Goal: Task Accomplishment & Management: Use online tool/utility

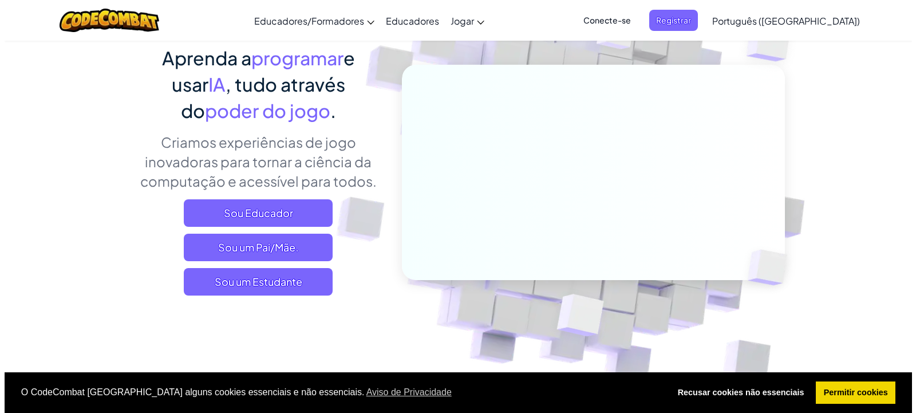
scroll to position [114, 0]
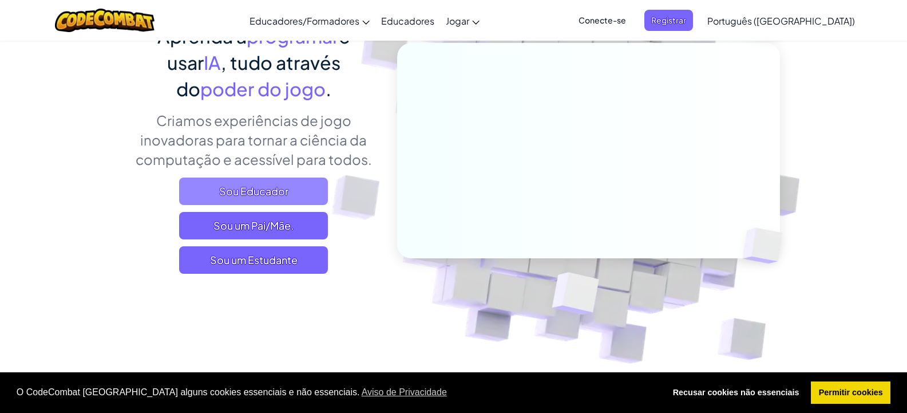
click at [247, 199] on span "Sou Educador" at bounding box center [253, 190] width 149 height 27
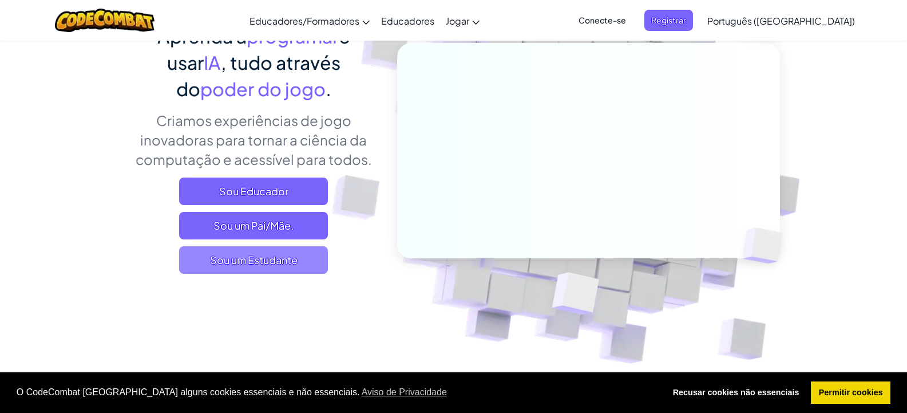
click at [278, 263] on font "Sou um Estudante" at bounding box center [254, 259] width 88 height 13
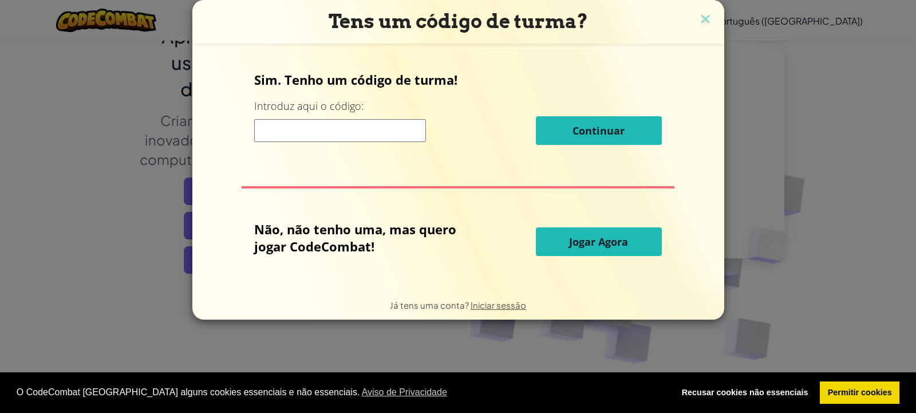
click at [637, 242] on button "Jogar Agora" at bounding box center [599, 241] width 126 height 29
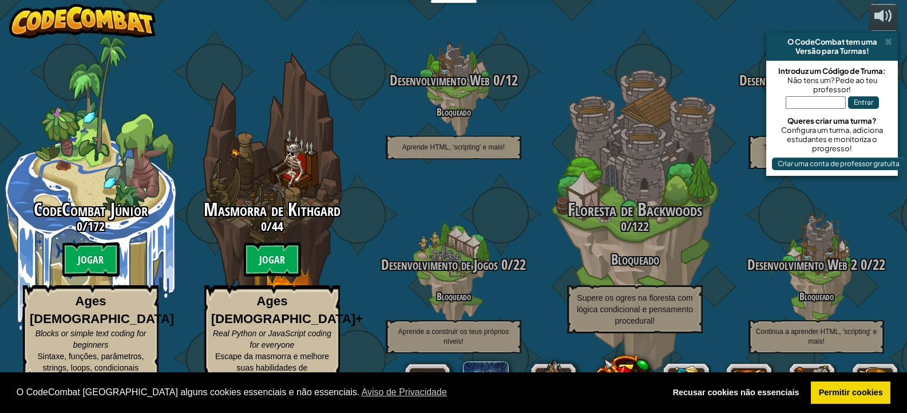
select select "pt-PT"
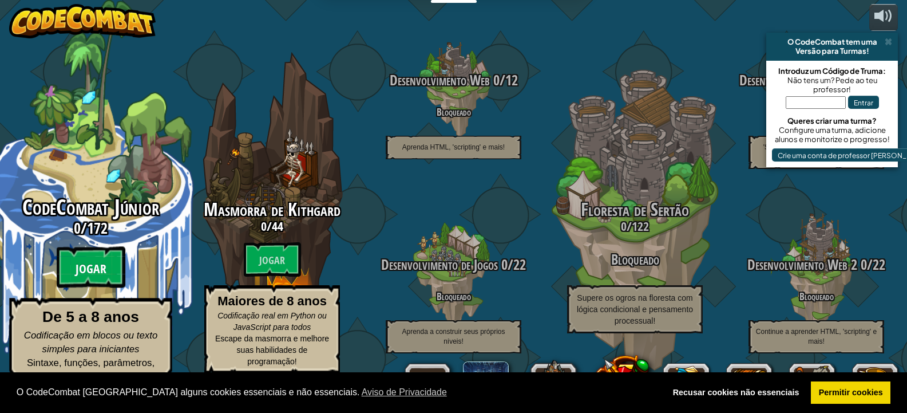
click at [85, 273] on font "Jogar" at bounding box center [91, 268] width 31 height 17
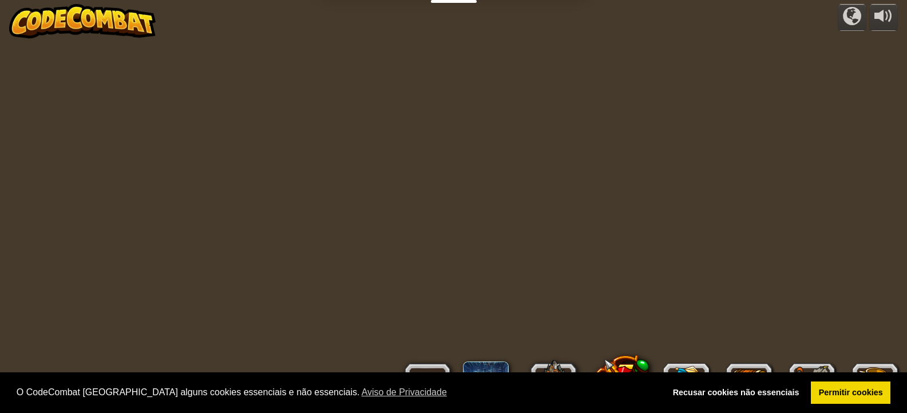
select select "pt-PT"
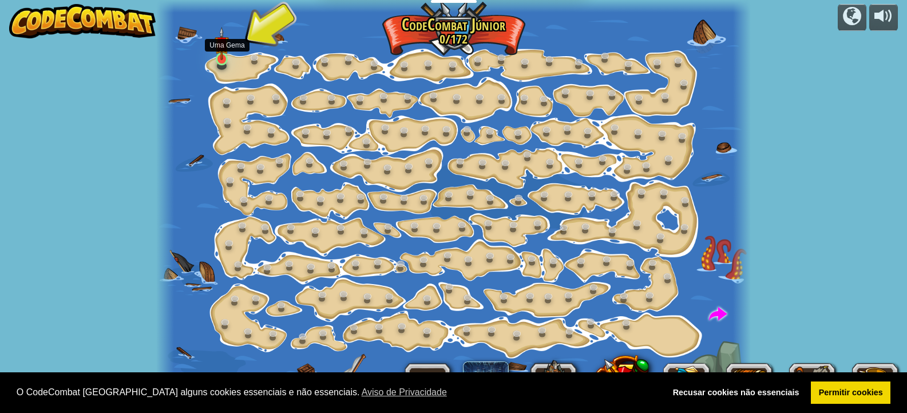
click at [216, 60] on div at bounding box center [222, 59] width 12 height 13
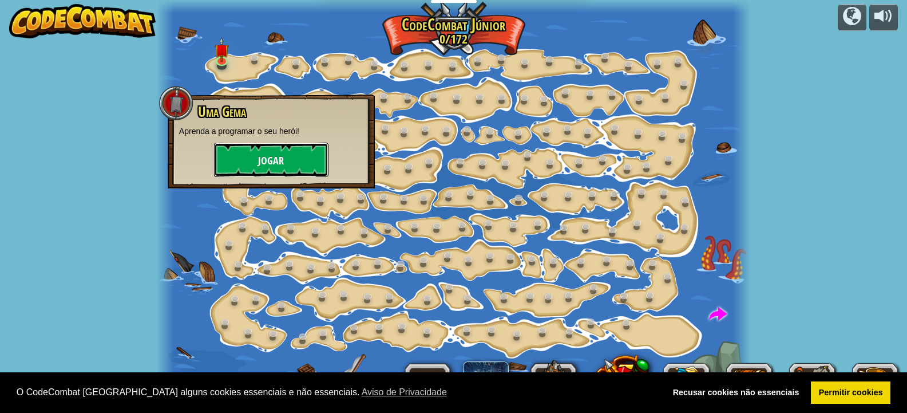
click at [304, 170] on button "Jogar" at bounding box center [271, 159] width 114 height 34
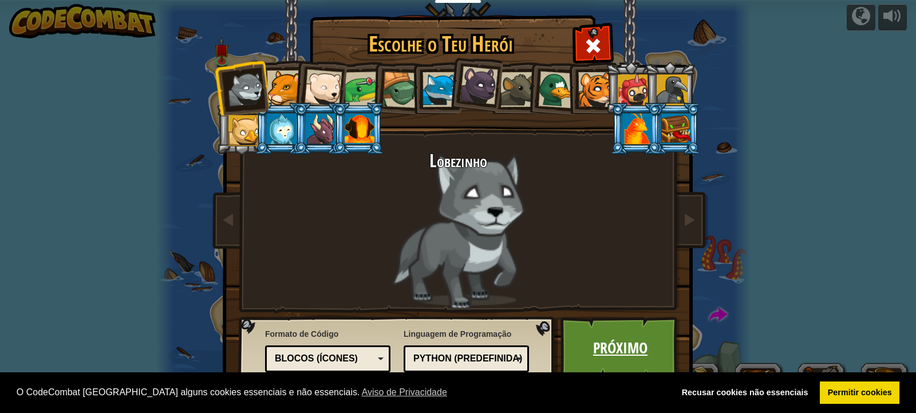
click at [641, 345] on font "Próximo" at bounding box center [620, 347] width 54 height 21
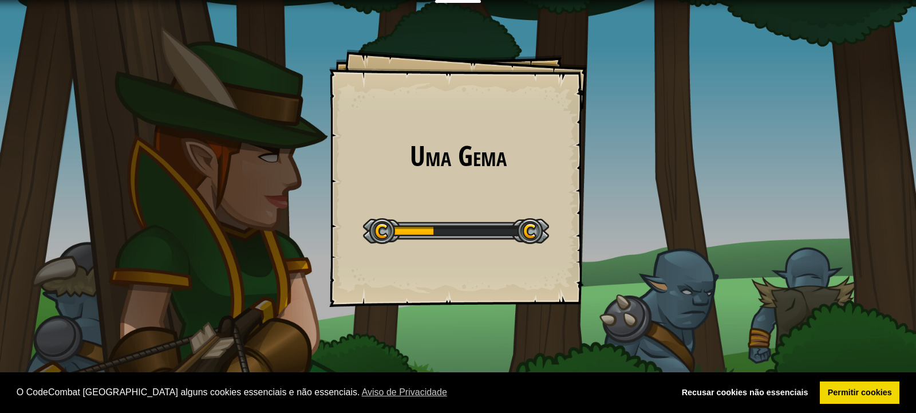
click at [624, 199] on div "Uma Gema Metas Nível inicial Erro ao carregar o servidor. Experimente atualizar…" at bounding box center [458, 206] width 916 height 413
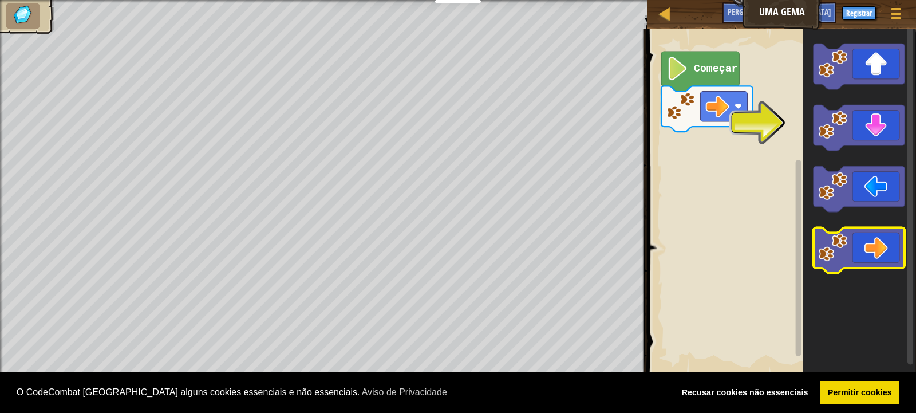
click at [874, 251] on icon "Espaço de trabalho de Blockly" at bounding box center [859, 251] width 92 height 46
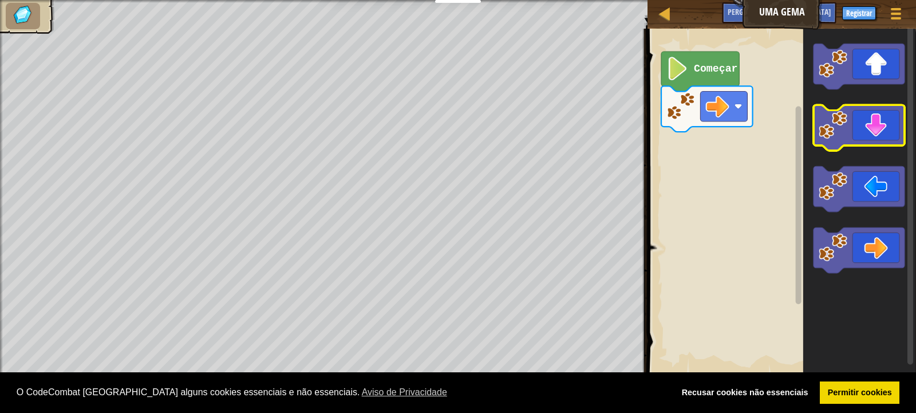
click at [890, 145] on icon "Espaço de trabalho de Blockly" at bounding box center [859, 128] width 92 height 46
click at [896, 126] on icon "Espaço de trabalho de Blockly" at bounding box center [859, 128] width 92 height 46
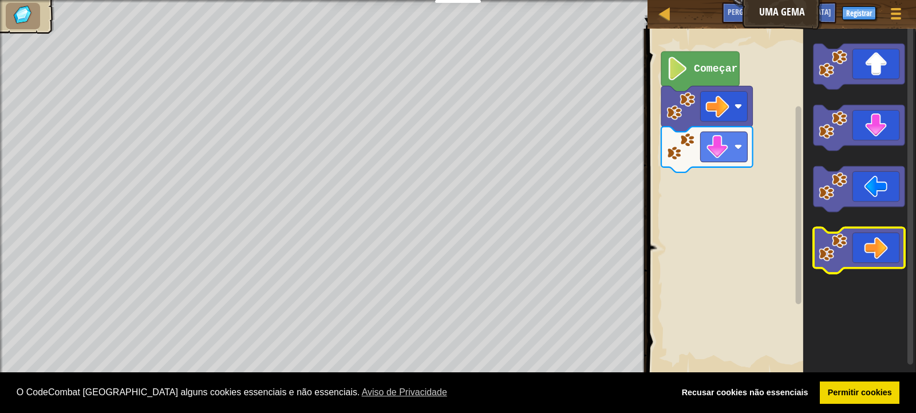
click at [878, 248] on icon "Espaço de trabalho de Blockly" at bounding box center [859, 251] width 92 height 46
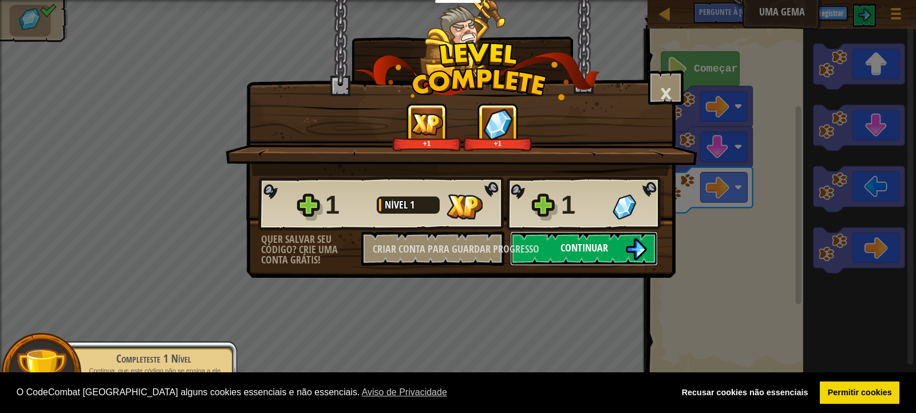
click at [609, 240] on button "Continuar" at bounding box center [584, 248] width 148 height 34
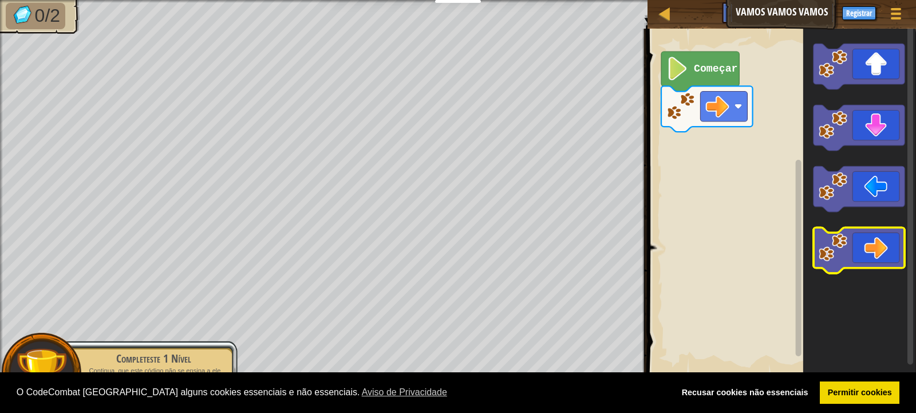
click at [864, 258] on icon "Espaço de trabalho de Blockly" at bounding box center [859, 251] width 92 height 46
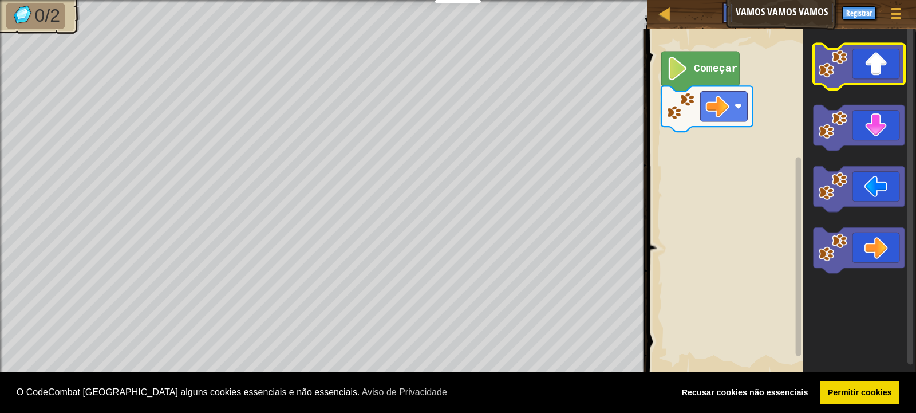
click at [854, 67] on icon "Espaço de trabalho de Blockly" at bounding box center [859, 66] width 92 height 46
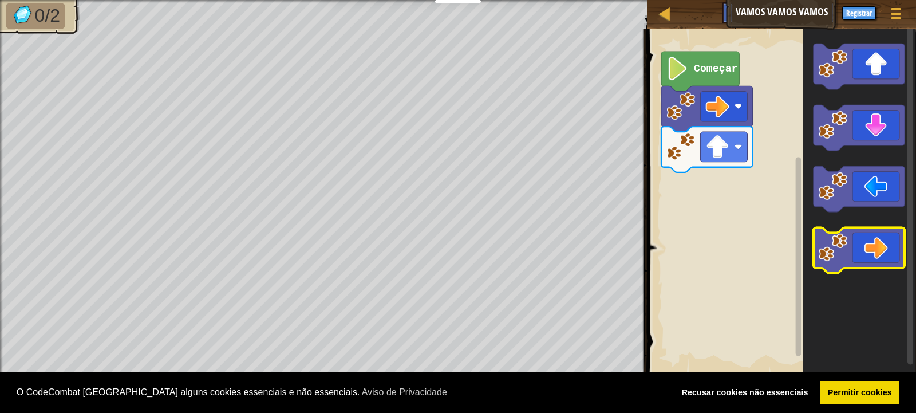
click at [868, 244] on icon "Espaço de trabalho de Blockly" at bounding box center [859, 251] width 92 height 46
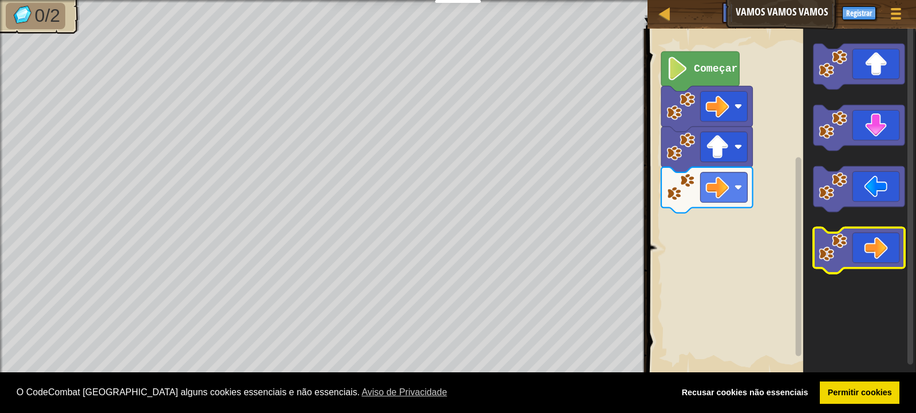
click at [868, 244] on icon "Espaço de trabalho de Blockly" at bounding box center [859, 251] width 92 height 46
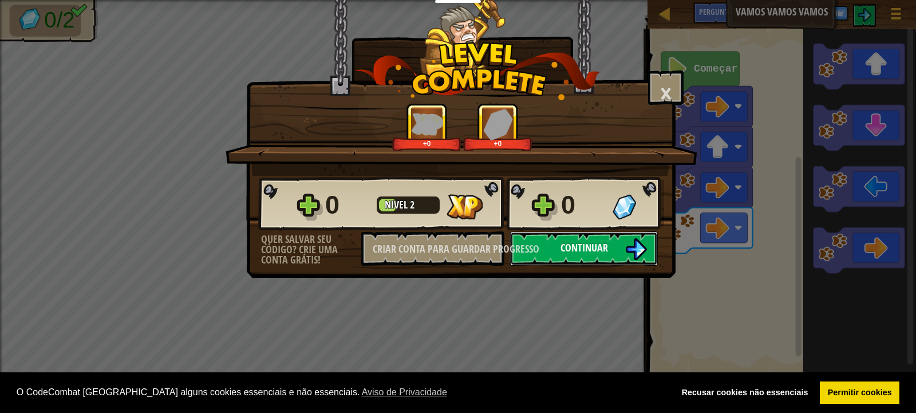
click at [594, 262] on button "Continuar" at bounding box center [584, 248] width 148 height 34
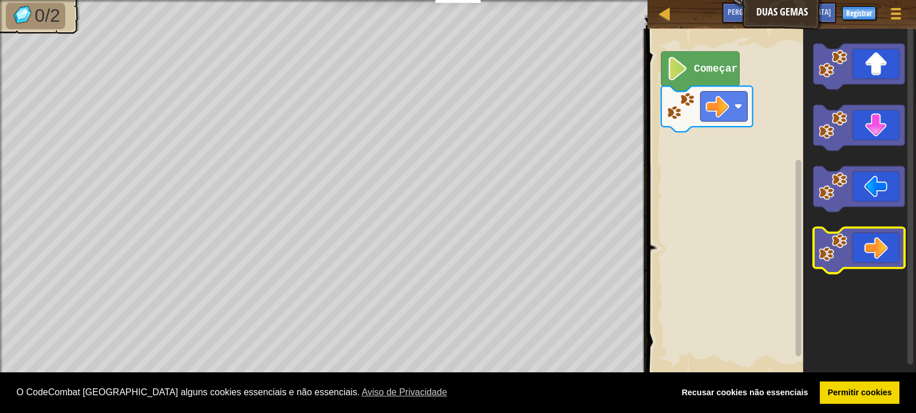
click at [872, 245] on icon "Espaço de trabalho de Blockly" at bounding box center [859, 251] width 92 height 46
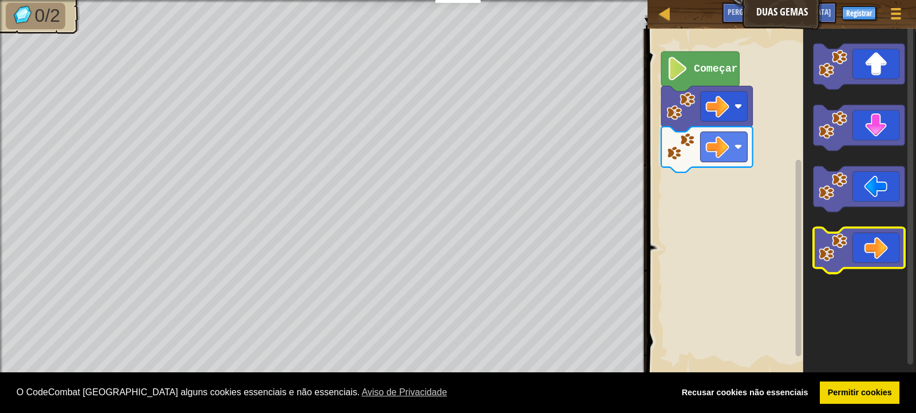
click at [878, 241] on icon "Espaço de trabalho de Blockly" at bounding box center [859, 251] width 92 height 46
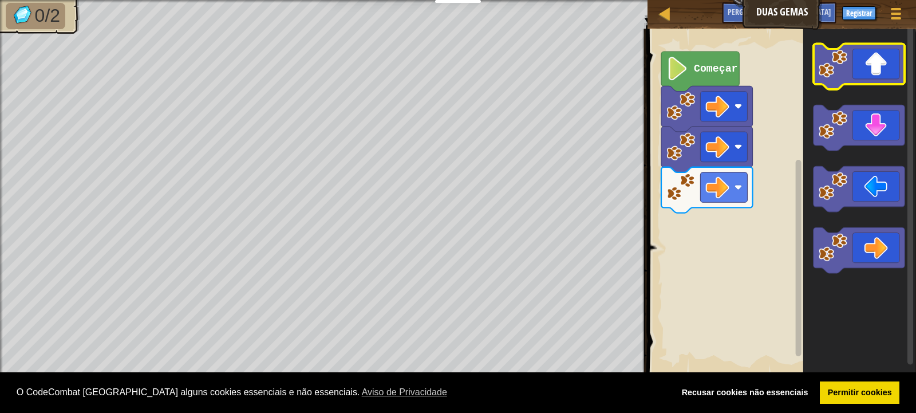
click at [869, 66] on icon "Espaço de trabalho de Blockly" at bounding box center [859, 66] width 92 height 46
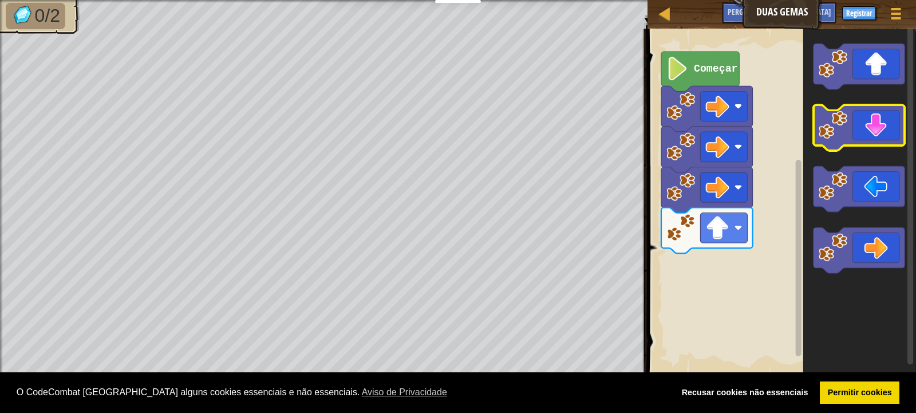
click at [881, 133] on icon "Espaço de trabalho de Blockly" at bounding box center [859, 128] width 92 height 46
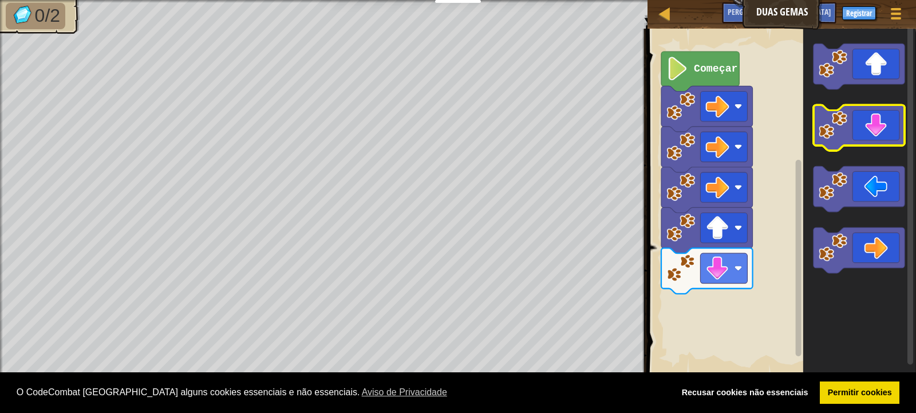
click at [878, 145] on icon "Espaço de trabalho de Blockly" at bounding box center [859, 128] width 92 height 46
click at [884, 133] on icon "Espaço de trabalho de Blockly" at bounding box center [859, 128] width 92 height 46
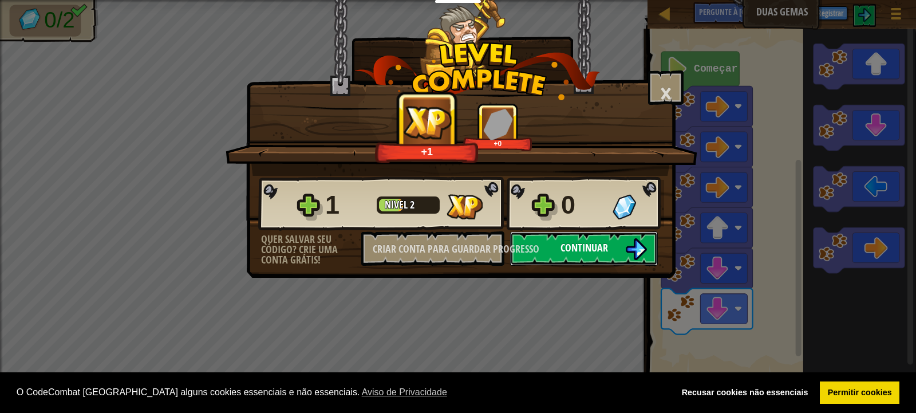
click at [585, 246] on font "Continuar" at bounding box center [583, 247] width 47 height 14
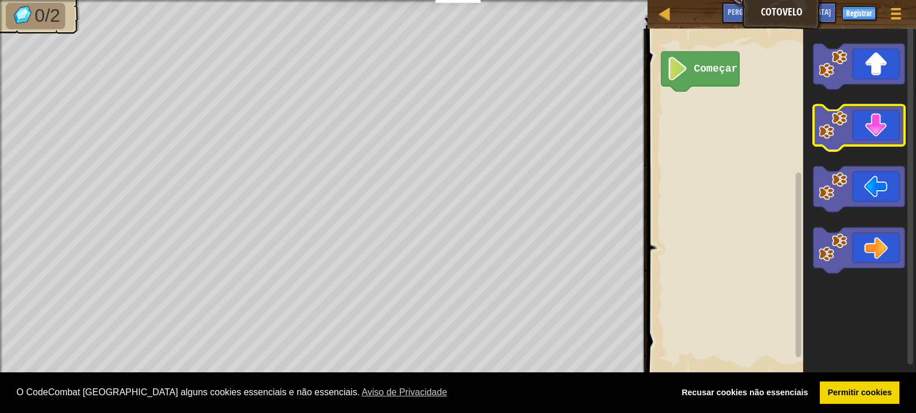
click at [877, 136] on icon "Espaço de trabalho de Blockly" at bounding box center [859, 128] width 92 height 46
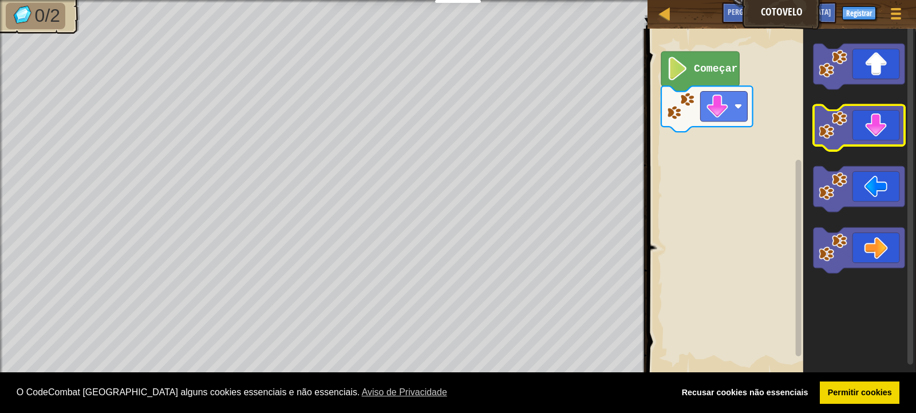
click at [868, 141] on icon "Espaço de trabalho de Blockly" at bounding box center [859, 128] width 92 height 46
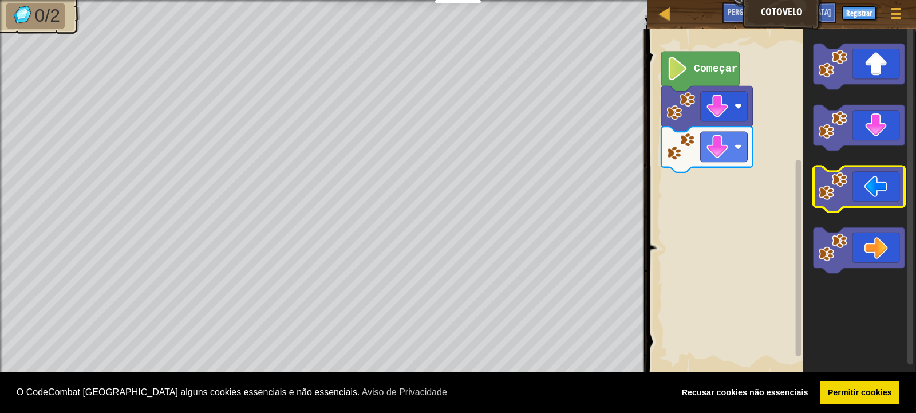
click at [870, 187] on icon "Espaço de trabalho de Blockly" at bounding box center [859, 190] width 92 height 46
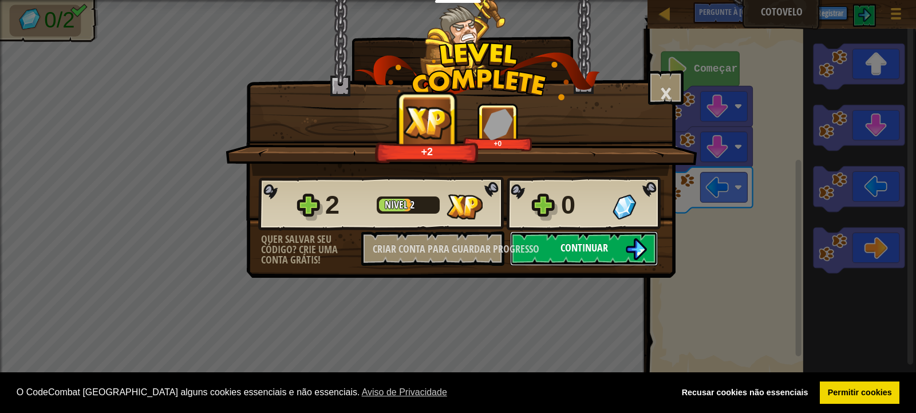
click at [555, 254] on button "Continuar" at bounding box center [584, 248] width 148 height 34
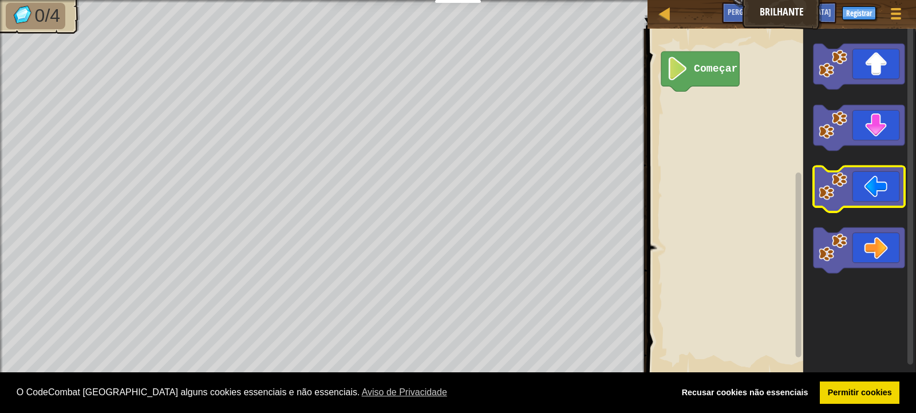
click at [866, 198] on icon "Espaço de trabalho de Blockly" at bounding box center [859, 190] width 92 height 46
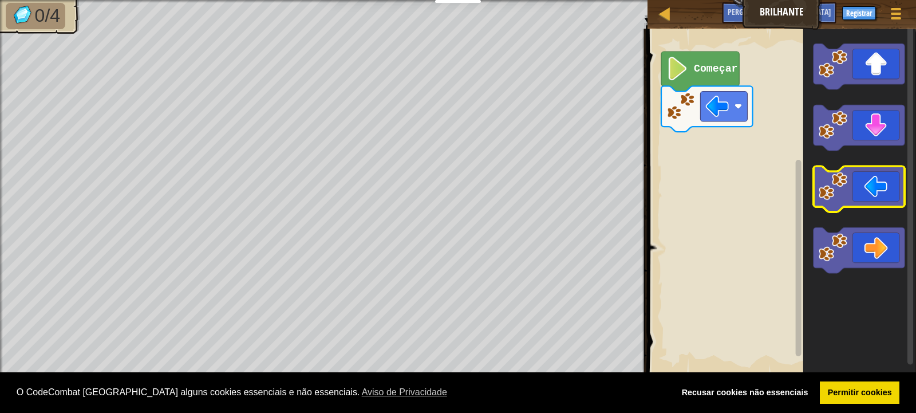
click at [865, 196] on icon "Espaço de trabalho de Blockly" at bounding box center [859, 190] width 92 height 46
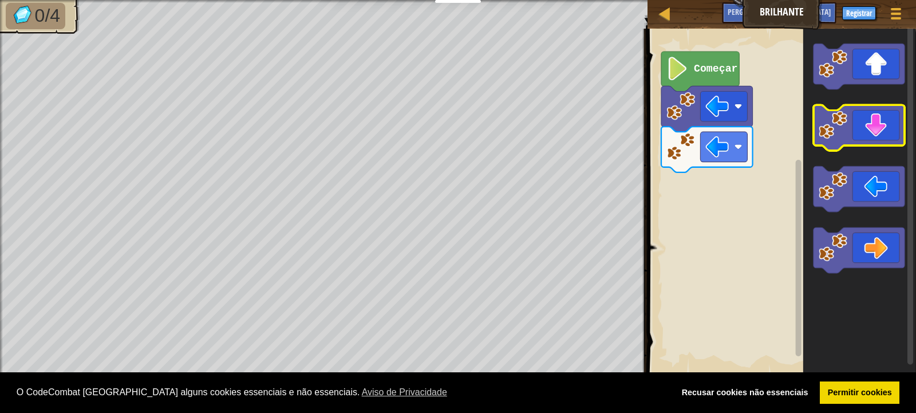
click at [855, 128] on icon "Espaço de trabalho de Blockly" at bounding box center [859, 128] width 92 height 46
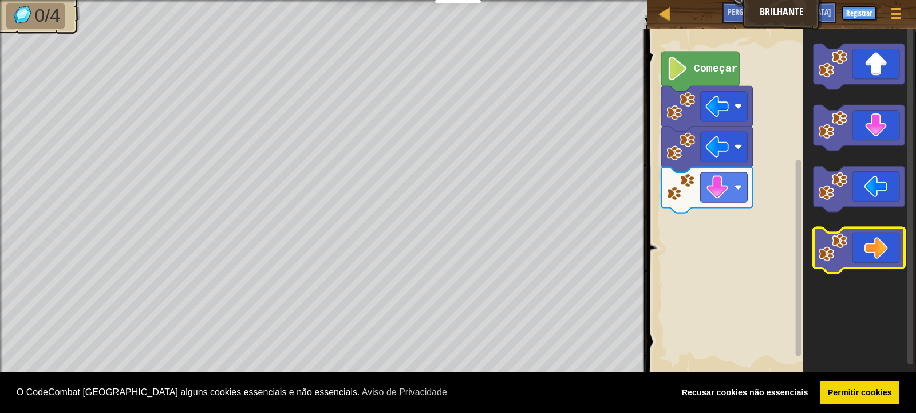
click at [876, 250] on icon "Espaço de trabalho de Blockly" at bounding box center [859, 251] width 92 height 46
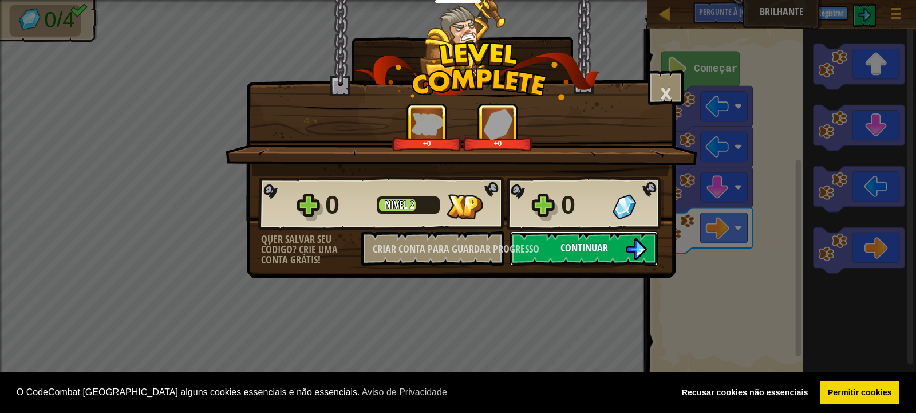
click at [553, 254] on button "Continuar" at bounding box center [584, 248] width 148 height 34
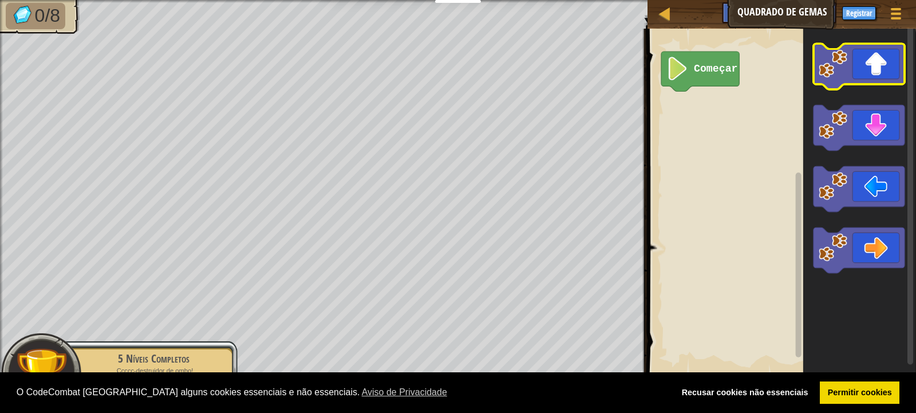
click at [893, 84] on icon "Espaço de trabalho de Blockly" at bounding box center [859, 66] width 92 height 46
click at [856, 69] on icon "Espaço de trabalho de Blockly" at bounding box center [859, 66] width 92 height 46
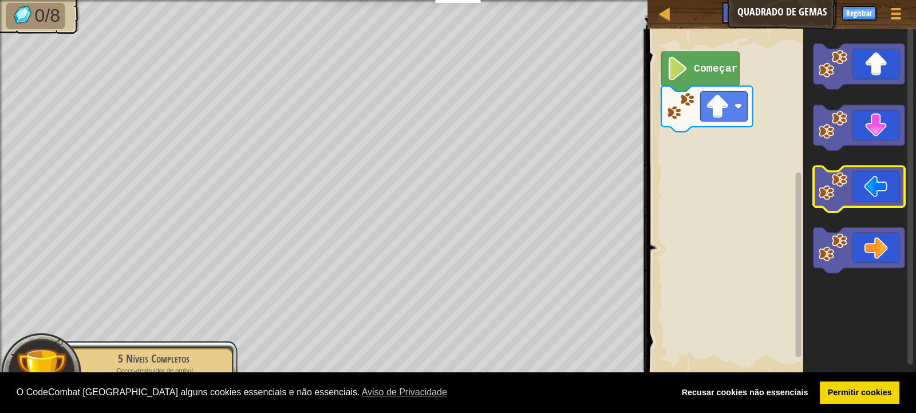
click at [851, 193] on icon "Espaço de trabalho de Blockly" at bounding box center [859, 190] width 92 height 46
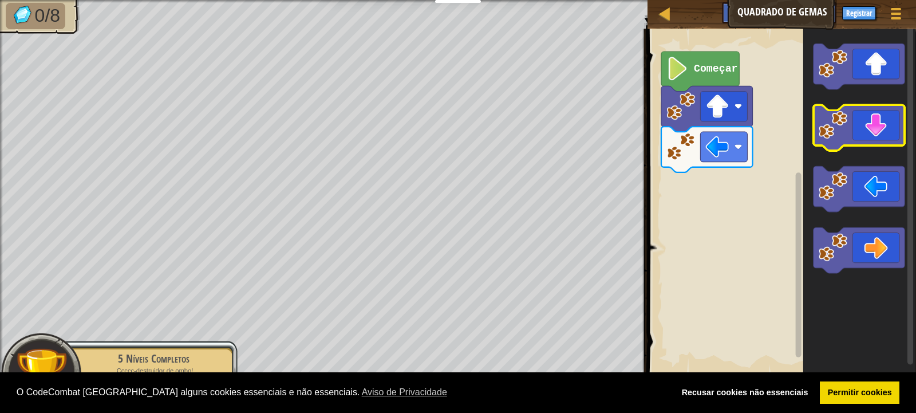
click at [882, 138] on icon "Espaço de trabalho de Blockly" at bounding box center [859, 128] width 92 height 46
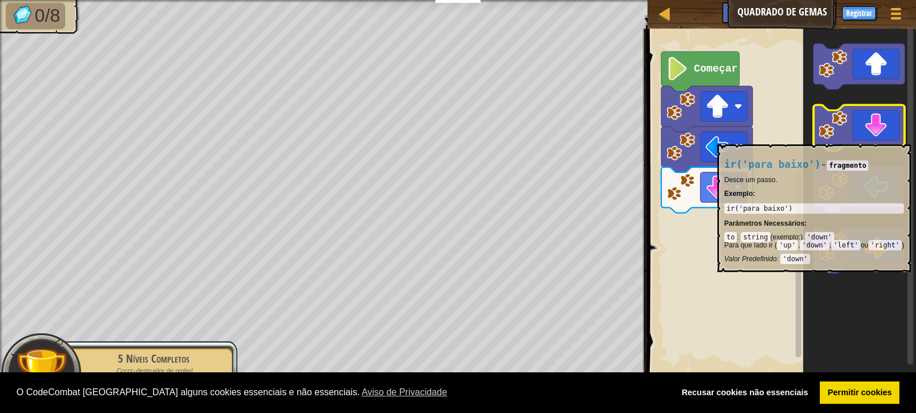
click at [882, 138] on icon "Espaço de trabalho de Blockly" at bounding box center [859, 128] width 92 height 46
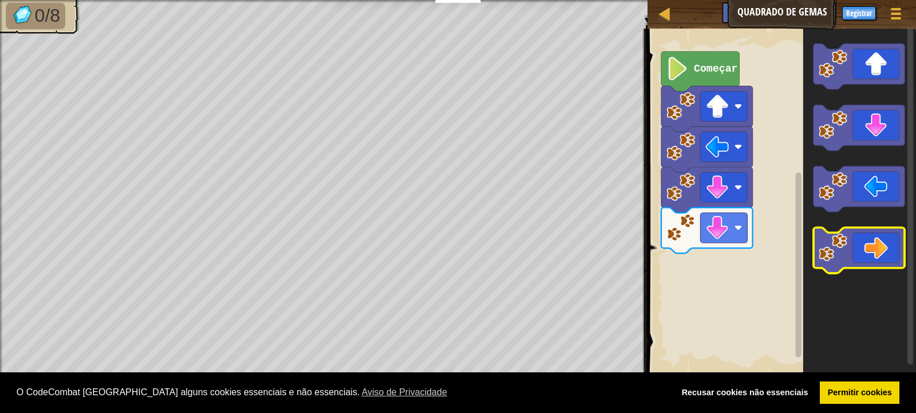
click at [901, 256] on icon "Espaço de trabalho de Blockly" at bounding box center [859, 251] width 92 height 46
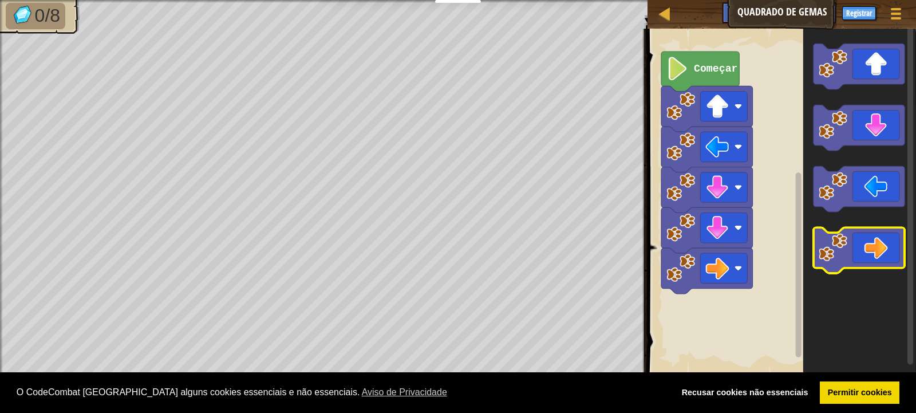
click at [901, 256] on icon "Espaço de trabalho de Blockly" at bounding box center [859, 251] width 92 height 46
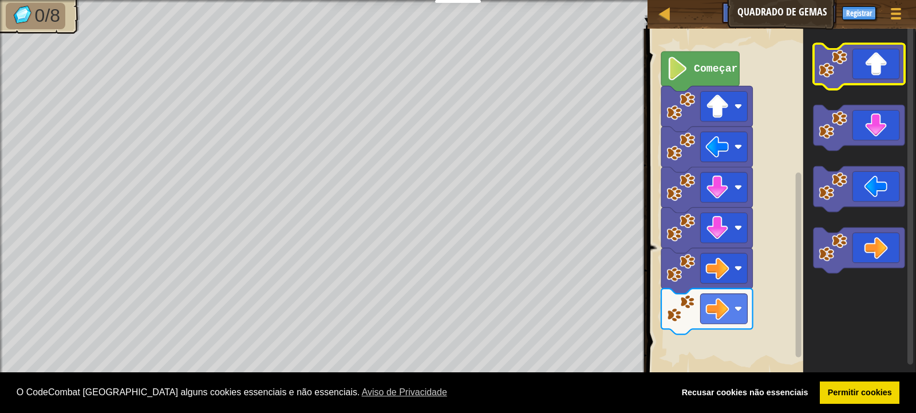
click at [877, 64] on icon "Espaço de trabalho de Blockly" at bounding box center [859, 66] width 92 height 46
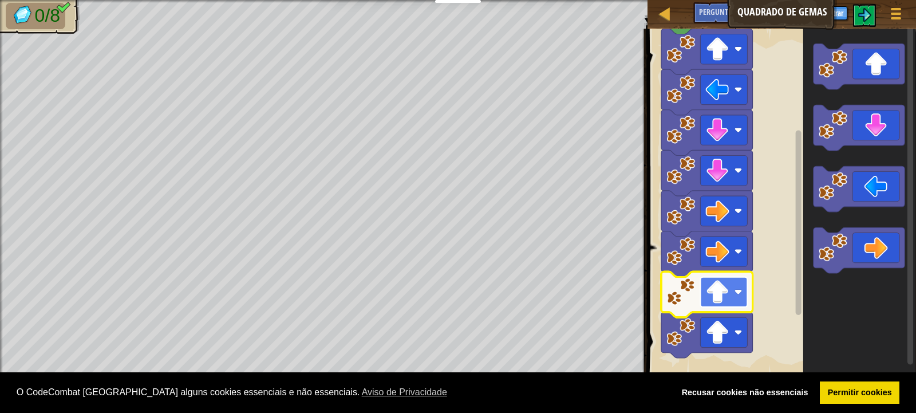
click at [732, 294] on rect "Espaço de trabalho de Blockly" at bounding box center [723, 292] width 47 height 30
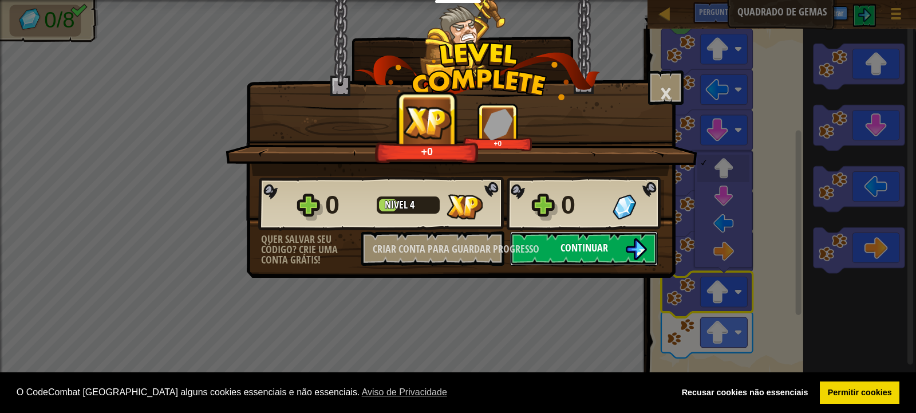
click at [629, 256] on img at bounding box center [636, 249] width 22 height 22
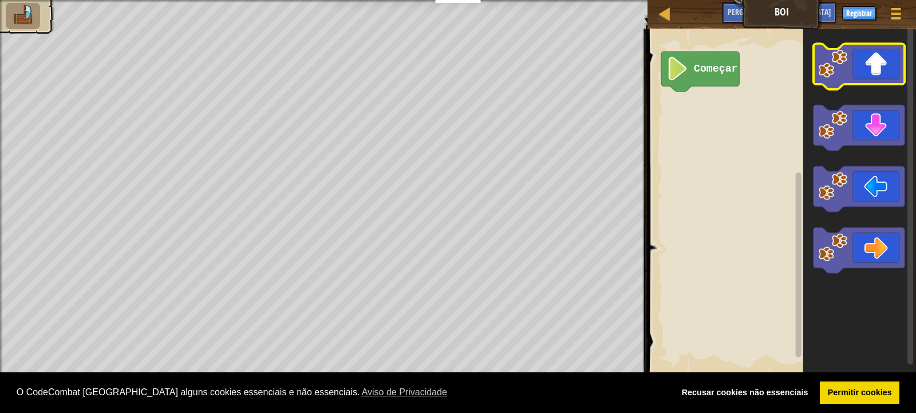
click at [857, 79] on icon "Espaço de trabalho de Blockly" at bounding box center [859, 66] width 92 height 46
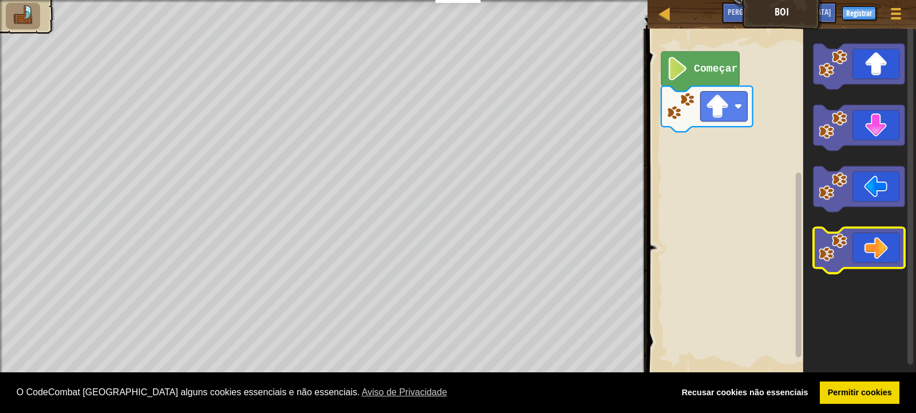
click at [864, 247] on icon "Espaço de trabalho de Blockly" at bounding box center [859, 251] width 92 height 46
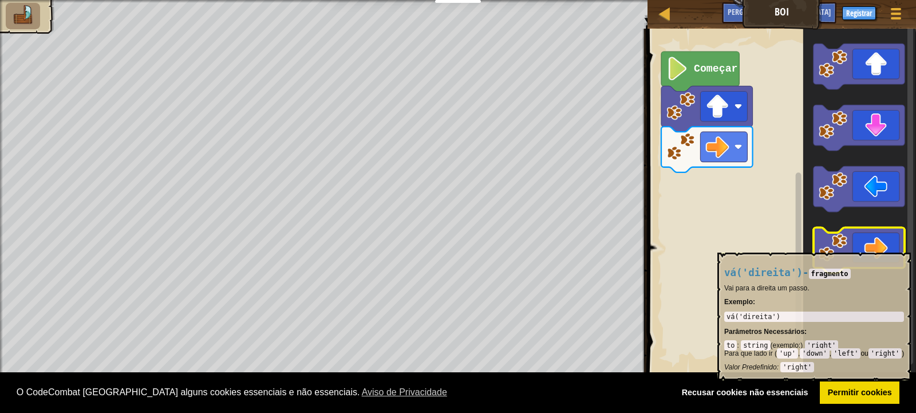
click at [864, 247] on icon "Espaço de trabalho de Blockly" at bounding box center [859, 251] width 92 height 46
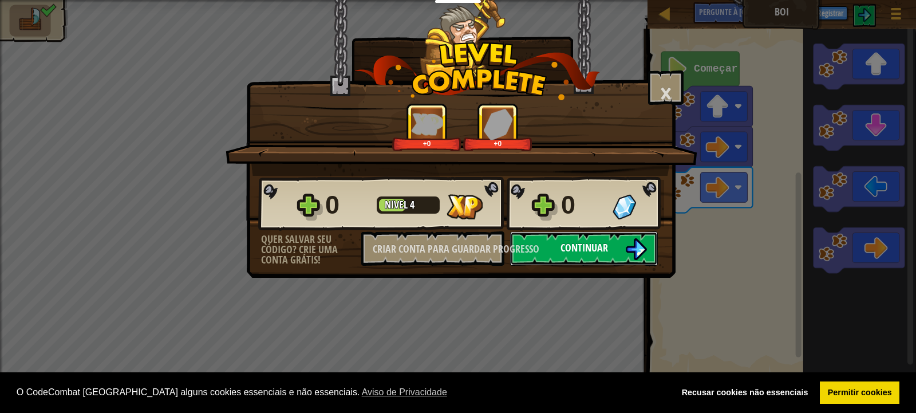
click at [611, 244] on button "Continuar" at bounding box center [584, 248] width 148 height 34
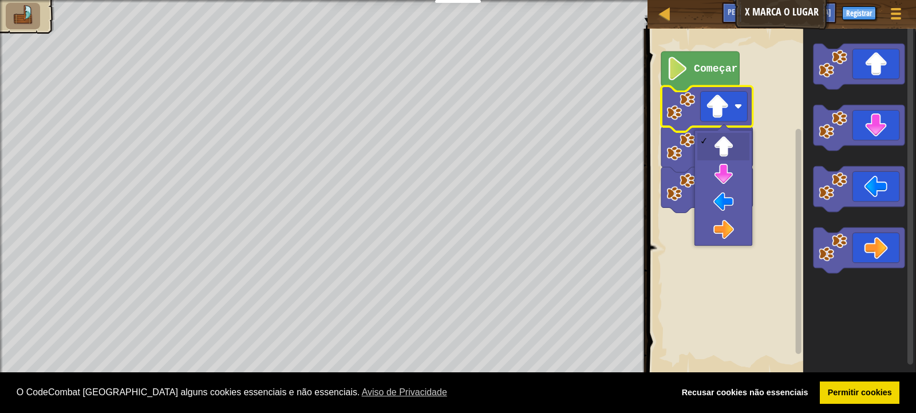
click at [721, 111] on image "Espaço de trabalho de Blockly" at bounding box center [717, 105] width 23 height 23
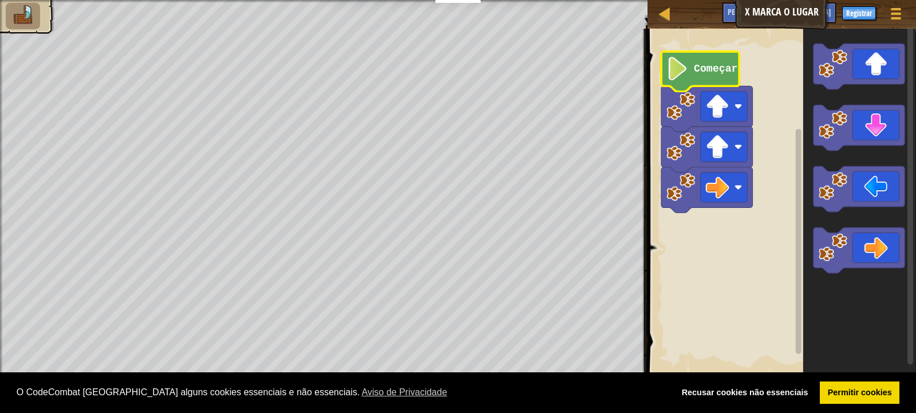
click at [702, 69] on text "Começar" at bounding box center [716, 68] width 44 height 11
click at [696, 82] on icon "Espaço de trabalho de Blockly" at bounding box center [700, 72] width 78 height 40
click at [717, 104] on image "Espaço de trabalho de Blockly" at bounding box center [717, 105] width 23 height 23
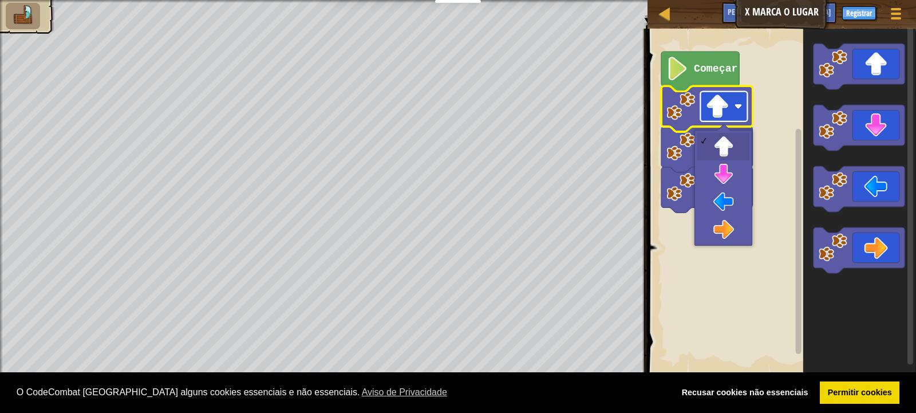
click at [718, 106] on image "Espaço de trabalho de Blockly" at bounding box center [717, 105] width 23 height 23
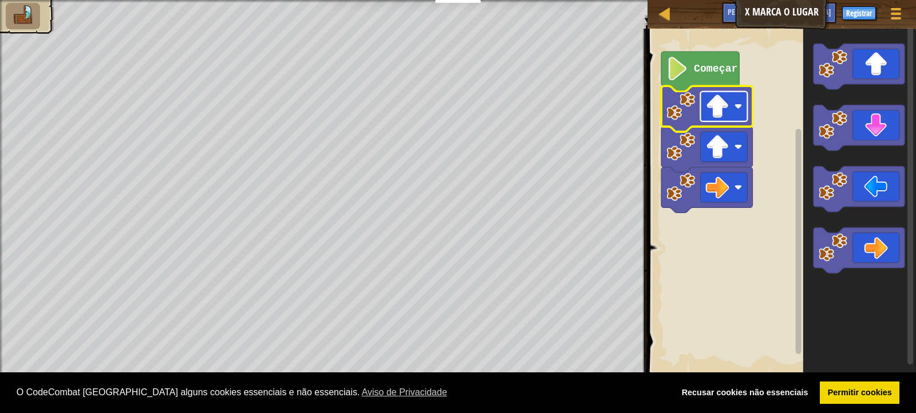
click at [717, 114] on image "Espaço de trabalho de Blockly" at bounding box center [717, 105] width 23 height 23
click at [813, 214] on icon "Espaço de trabalho de Blockly" at bounding box center [859, 202] width 113 height 358
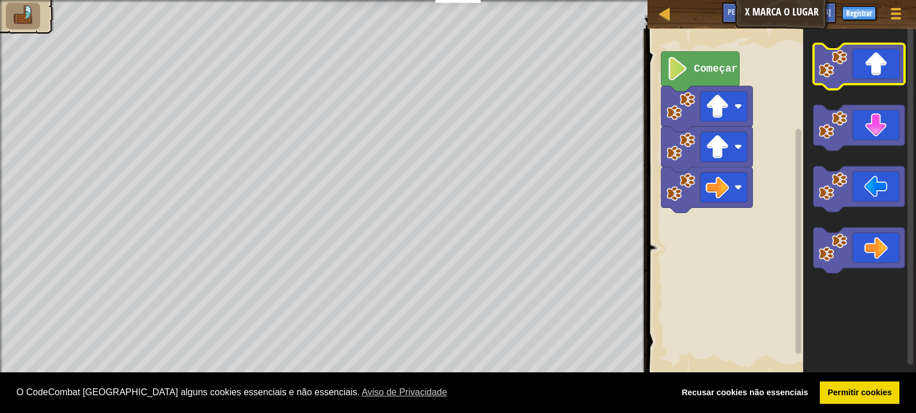
click at [873, 76] on icon "Espaço de trabalho de Blockly" at bounding box center [859, 66] width 92 height 46
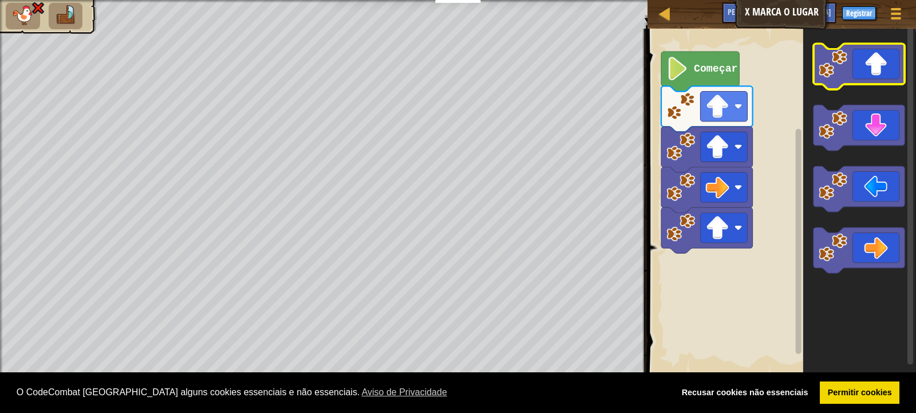
click at [869, 77] on icon "Espaço de trabalho de Blockly" at bounding box center [859, 66] width 92 height 46
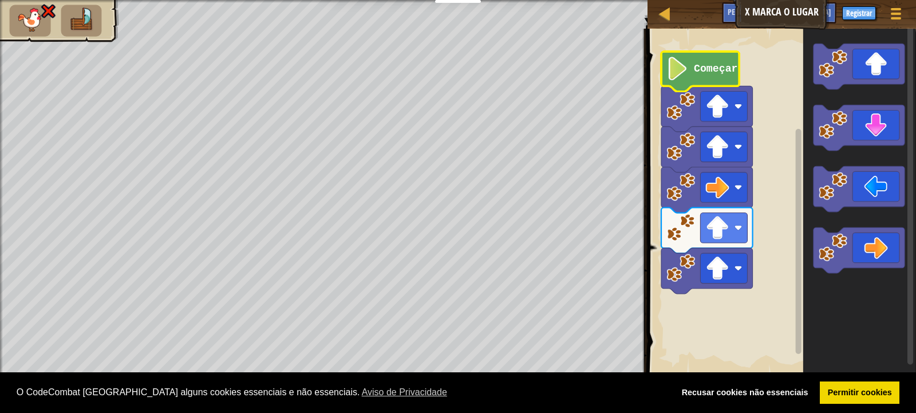
click at [704, 73] on text "Começar" at bounding box center [716, 68] width 44 height 11
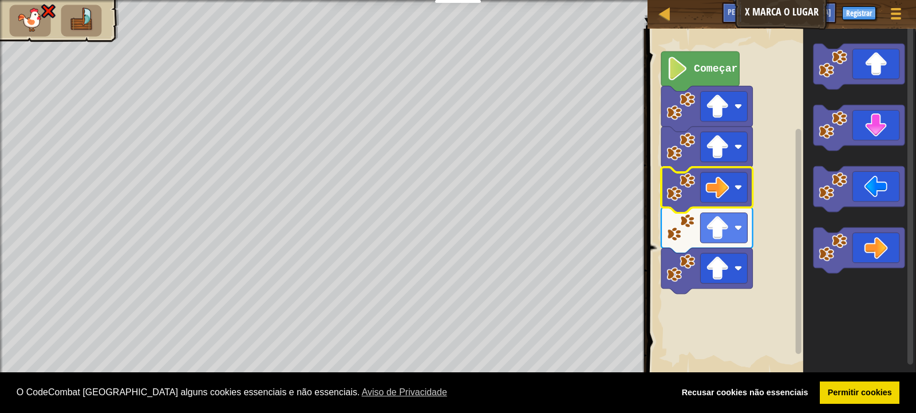
click at [766, 258] on rect "Espaço de trabalho de Blockly" at bounding box center [780, 202] width 272 height 358
click at [862, 10] on font "Registrar" at bounding box center [859, 13] width 26 height 10
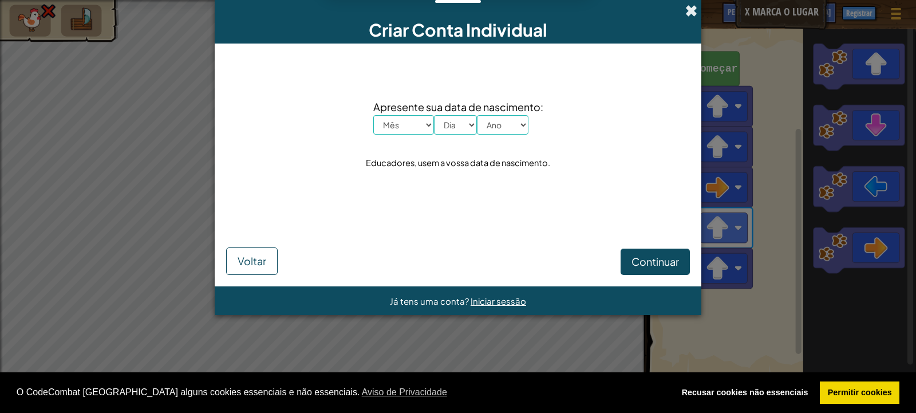
click at [695, 6] on span at bounding box center [691, 11] width 12 height 12
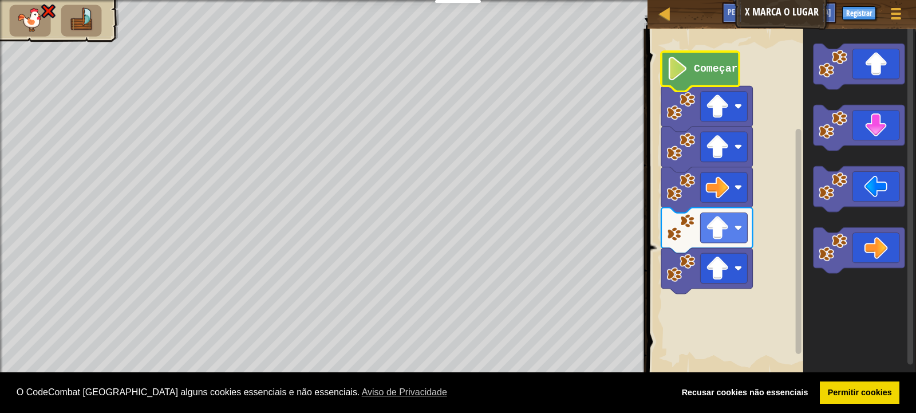
click at [702, 73] on text "Começar" at bounding box center [716, 68] width 44 height 11
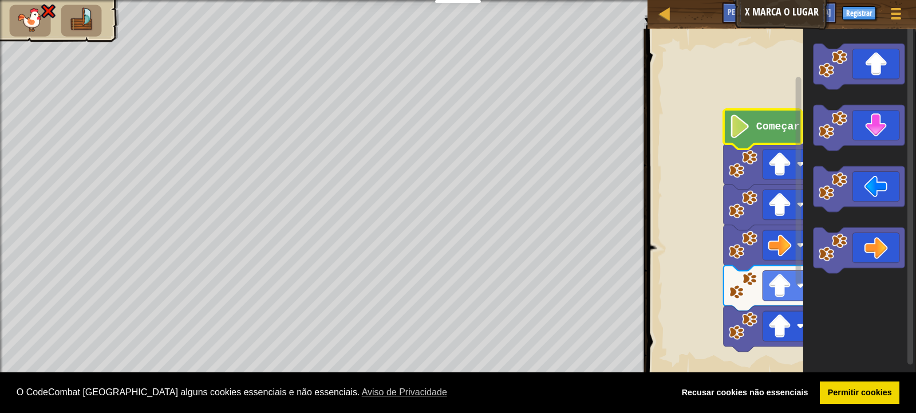
click at [793, 216] on div "Começar" at bounding box center [780, 202] width 272 height 358
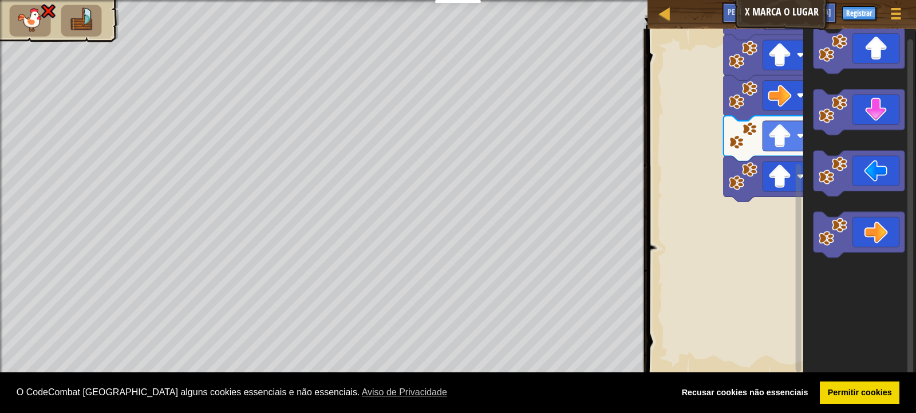
click at [528, 204] on div "Mapa X Marca o Lugar Menu do Jogo Registrar Pergunte à [GEOGRAPHIC_DATA] 1 ????…" at bounding box center [458, 206] width 916 height 413
click at [877, 259] on div "Começar" at bounding box center [780, 202] width 272 height 358
drag, startPoint x: 667, startPoint y: 22, endPoint x: 644, endPoint y: 30, distance: 24.3
click at [648, 29] on div "Mapa X Marca o Lugar Menu do Jogo Registrar Pergunte à [GEOGRAPHIC_DATA] 1 ????…" at bounding box center [458, 206] width 916 height 413
click at [660, 7] on div at bounding box center [665, 13] width 14 height 14
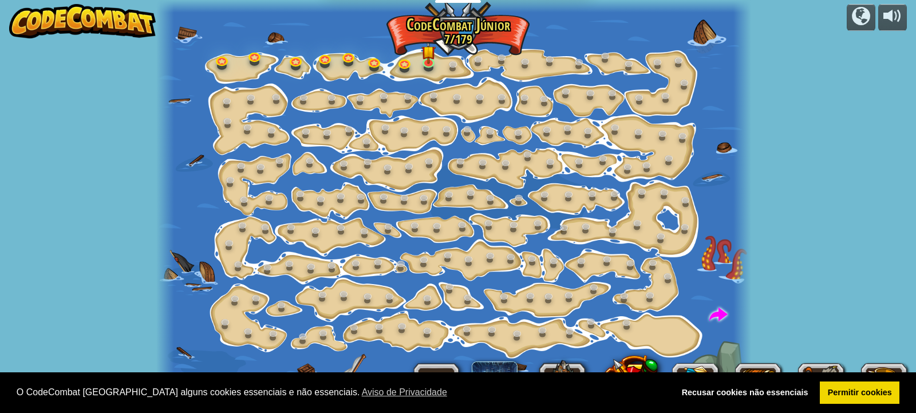
select select "pt-PT"
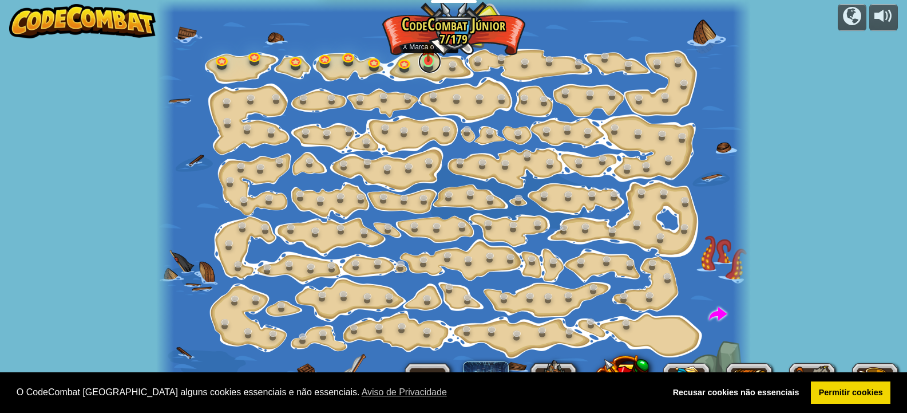
click at [425, 69] on link at bounding box center [429, 61] width 23 height 23
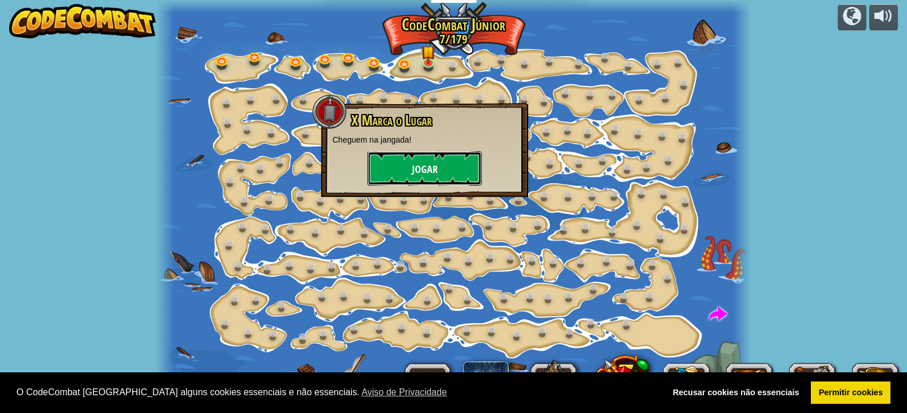
click at [456, 171] on button "Jogar" at bounding box center [424, 168] width 114 height 34
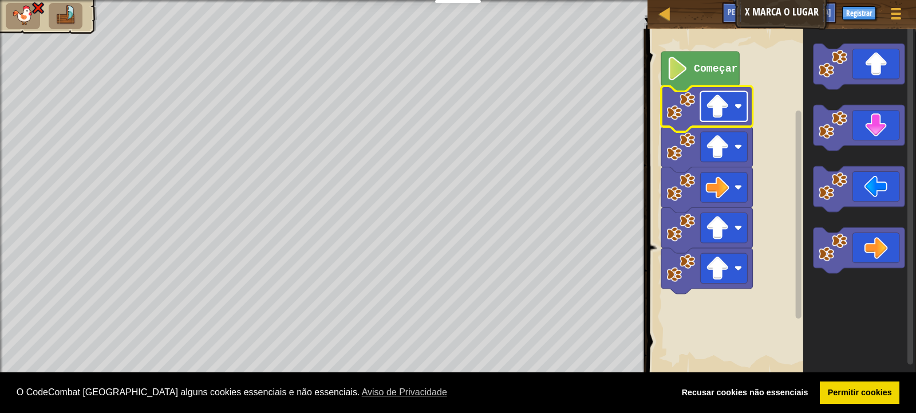
click at [703, 111] on rect "Espaço de trabalho de Blockly" at bounding box center [723, 107] width 47 height 30
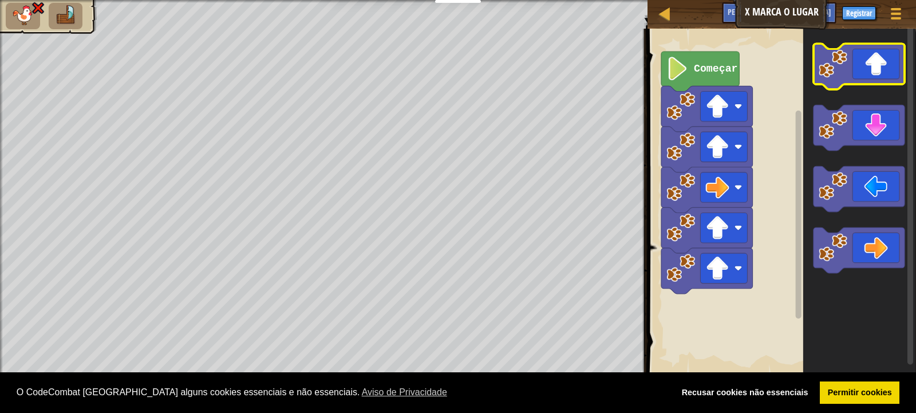
click at [894, 77] on icon "Espaço de trabalho de Blockly" at bounding box center [859, 66] width 92 height 46
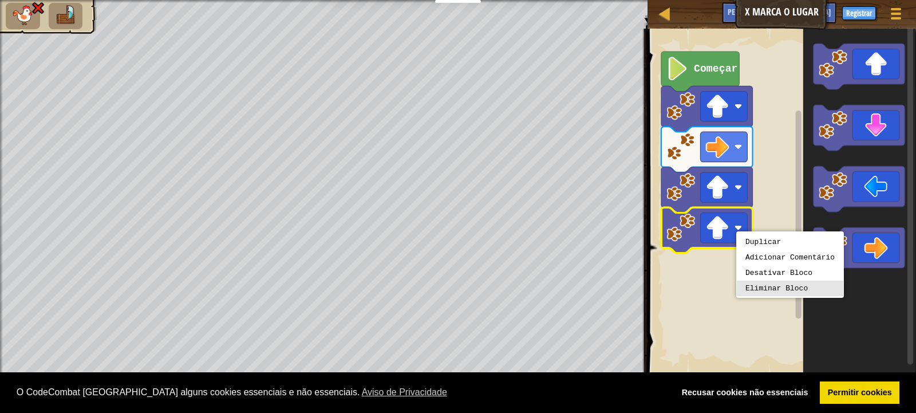
drag, startPoint x: 743, startPoint y: 285, endPoint x: 740, endPoint y: 264, distance: 20.9
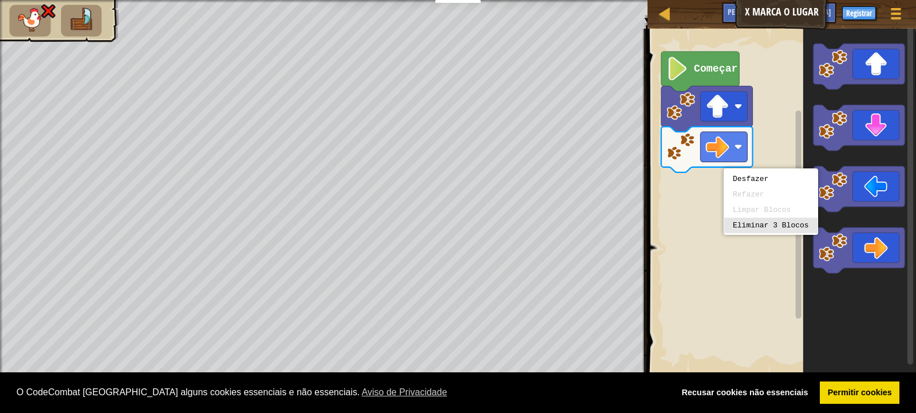
drag, startPoint x: 732, startPoint y: 221, endPoint x: 678, endPoint y: 151, distance: 88.6
click at [715, 0] on body "Cookie Policy O CodeCombat [GEOGRAPHIC_DATA] alguns cookies essenciais e não es…" at bounding box center [458, 0] width 916 height 0
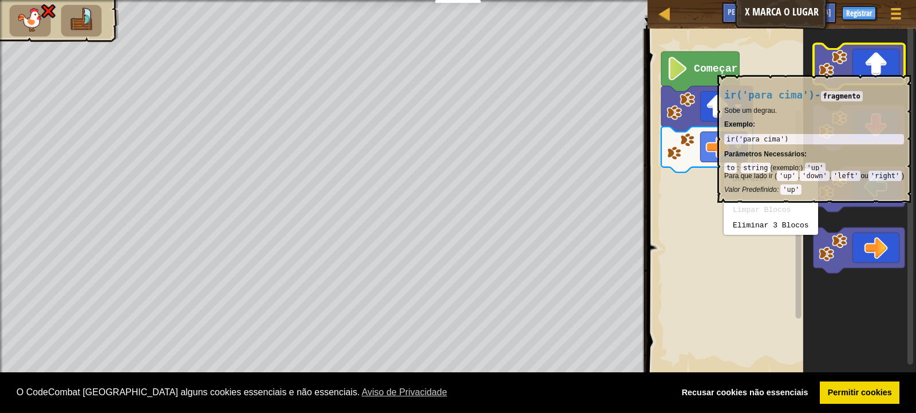
click at [856, 81] on icon "Espaço de trabalho de Blockly" at bounding box center [859, 66] width 92 height 46
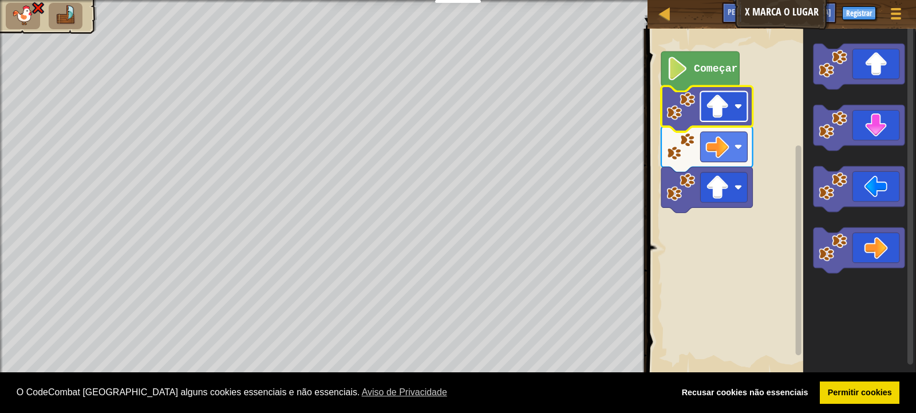
click at [728, 108] on image "Espaço de trabalho de Blockly" at bounding box center [717, 105] width 23 height 23
click at [730, 116] on rect "Espaço de trabalho de Blockly" at bounding box center [723, 107] width 47 height 30
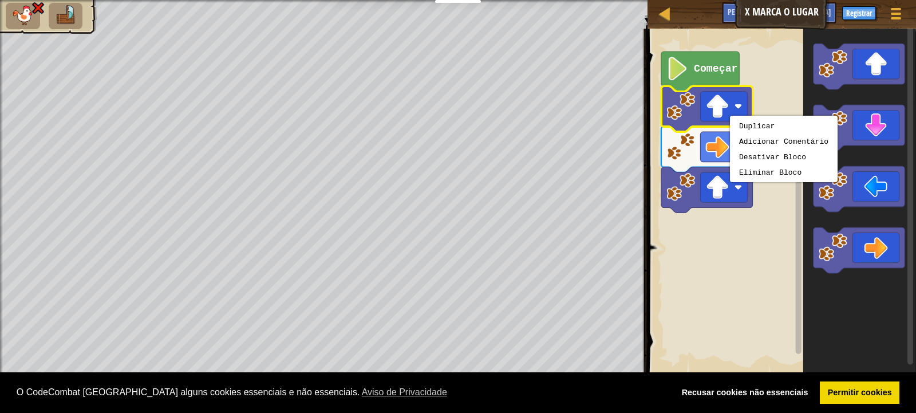
click at [763, 181] on rect "Espaço de trabalho de Blockly" at bounding box center [780, 202] width 272 height 358
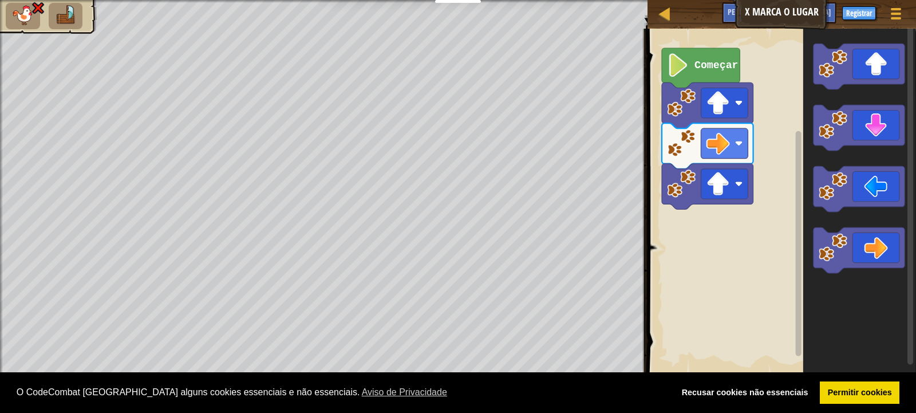
click at [765, 165] on rect "Espaço de trabalho de Blockly" at bounding box center [780, 202] width 272 height 358
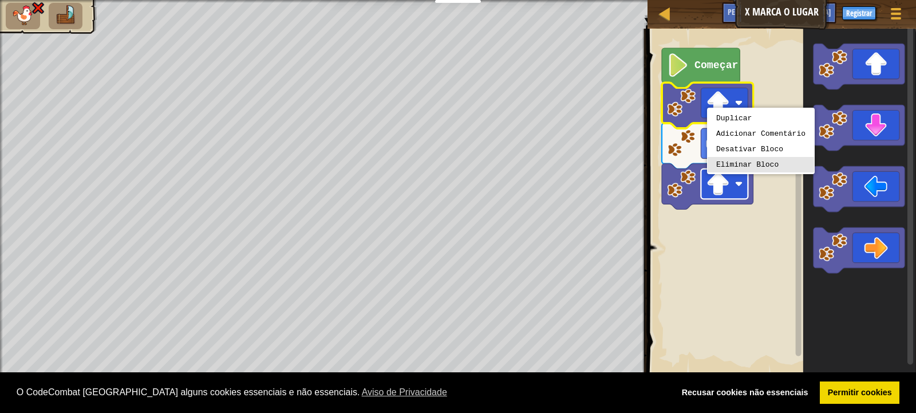
drag, startPoint x: 722, startPoint y: 168, endPoint x: 715, endPoint y: 129, distance: 39.0
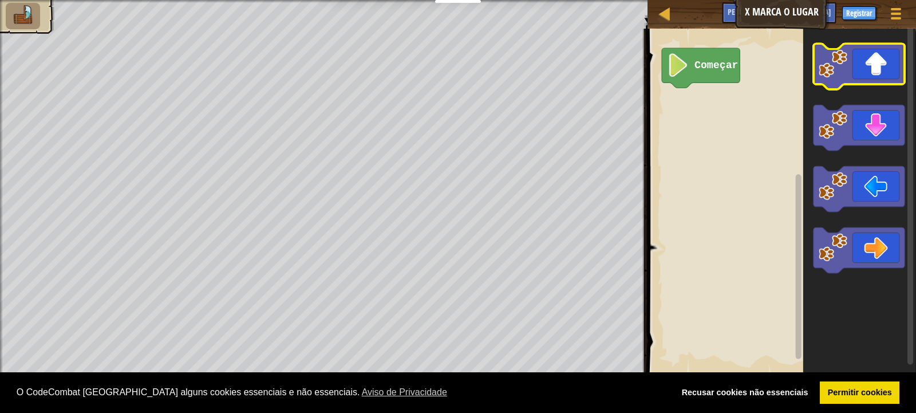
click at [884, 74] on icon "Espaço de trabalho de Blockly" at bounding box center [859, 66] width 92 height 46
click at [861, 78] on icon "Espaço de trabalho de Blockly" at bounding box center [859, 66] width 92 height 46
click at [857, 80] on icon "Espaço de trabalho de Blockly" at bounding box center [859, 66] width 92 height 46
click at [874, 66] on icon "Espaço de trabalho de Blockly" at bounding box center [859, 66] width 92 height 46
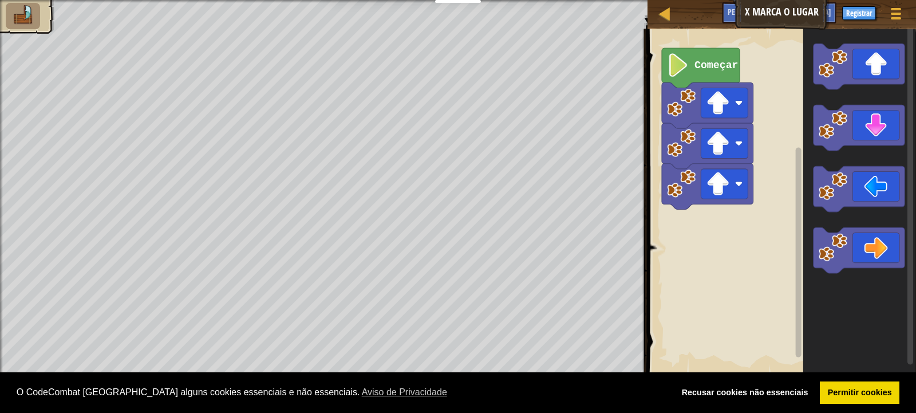
click at [874, 66] on icon "Espaço de trabalho de Blockly" at bounding box center [859, 66] width 92 height 46
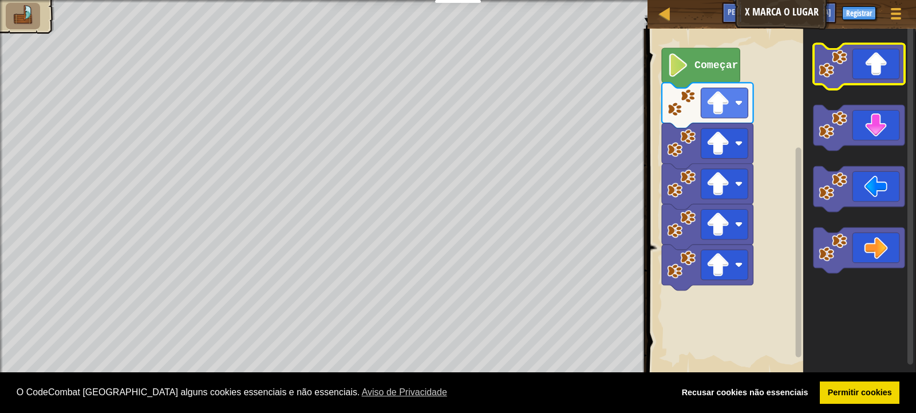
click at [874, 66] on icon "Espaço de trabalho de Blockly" at bounding box center [859, 66] width 92 height 46
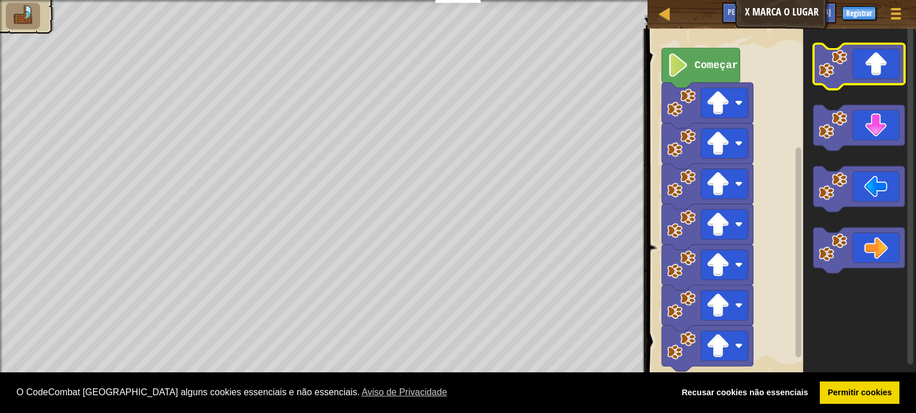
click at [874, 66] on icon "Espaço de trabalho de Blockly" at bounding box center [859, 66] width 92 height 46
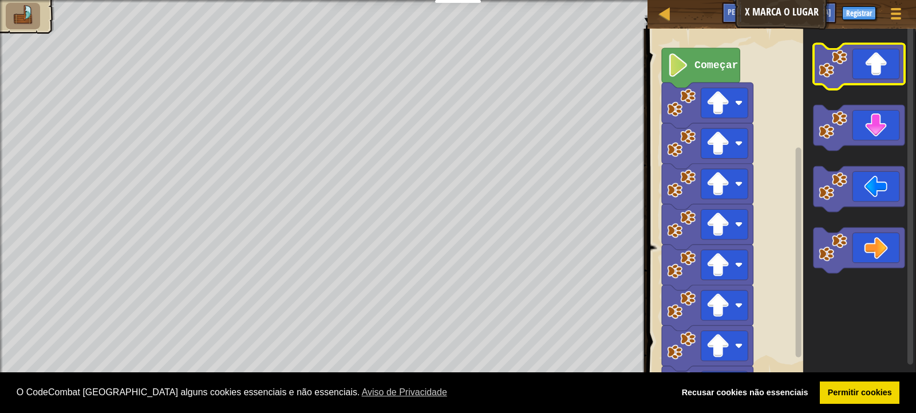
click at [874, 70] on icon "Espaço de trabalho de Blockly" at bounding box center [859, 66] width 92 height 46
click at [876, 73] on icon "Espaço de trabalho de Blockly" at bounding box center [859, 66] width 92 height 46
click at [861, 81] on icon "Espaço de trabalho de Blockly" at bounding box center [859, 66] width 92 height 46
click at [864, 81] on icon "Espaço de trabalho de Blockly" at bounding box center [859, 66] width 92 height 46
click at [865, 83] on icon "Espaço de trabalho de Blockly" at bounding box center [859, 66] width 92 height 46
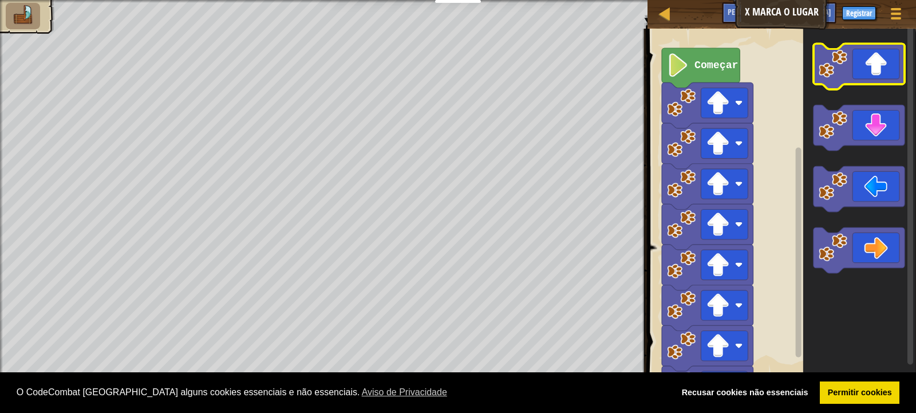
click at [864, 88] on rect "Espaço de trabalho de Blockly" at bounding box center [859, 66] width 92 height 46
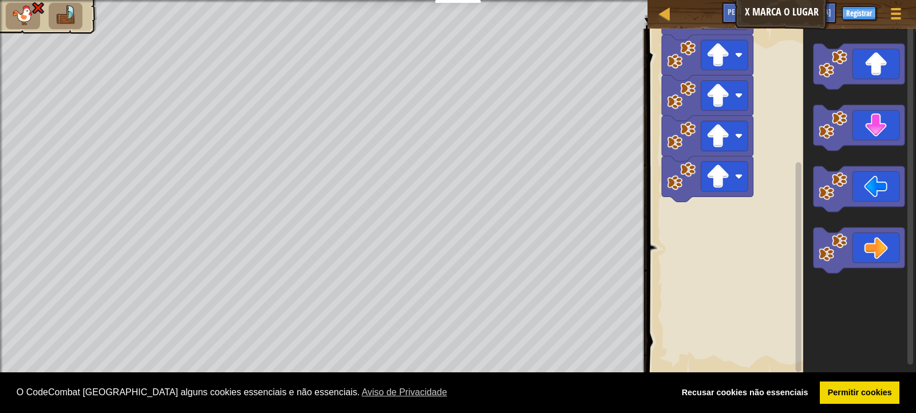
click at [44, 17] on ul at bounding box center [48, 16] width 85 height 26
click at [26, 7] on img at bounding box center [23, 15] width 24 height 20
click at [28, 6] on img at bounding box center [23, 15] width 24 height 20
click at [28, 7] on img at bounding box center [23, 15] width 24 height 20
click at [739, 94] on image "Espaço de trabalho de Blockly" at bounding box center [739, 96] width 8 height 8
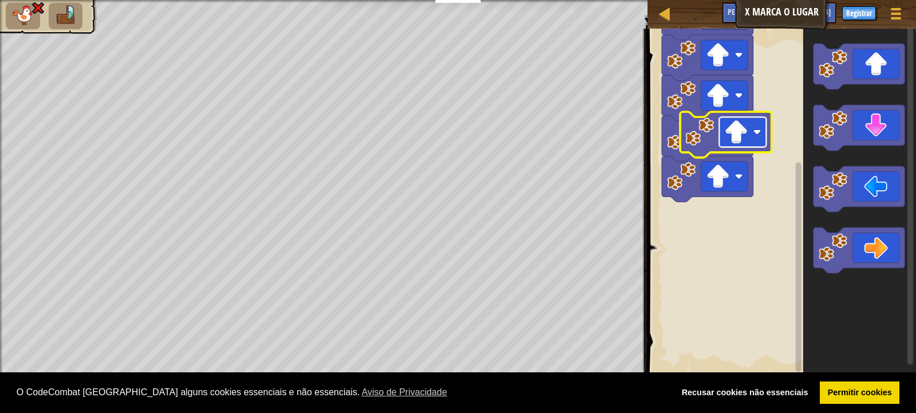
click at [743, 138] on image "Espaço de trabalho de Blockly" at bounding box center [735, 131] width 23 height 23
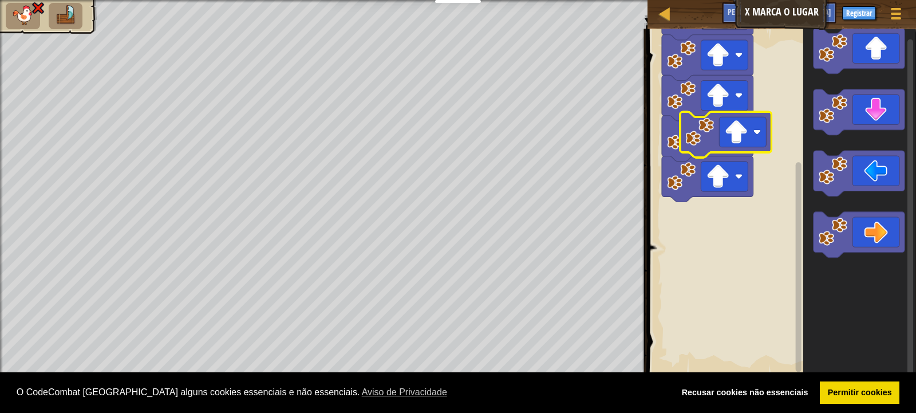
click at [906, 308] on rect "Espaço de trabalho de Blockly" at bounding box center [910, 209] width 6 height 340
click at [906, 288] on rect "Espaço de trabalho de Blockly" at bounding box center [910, 209] width 6 height 340
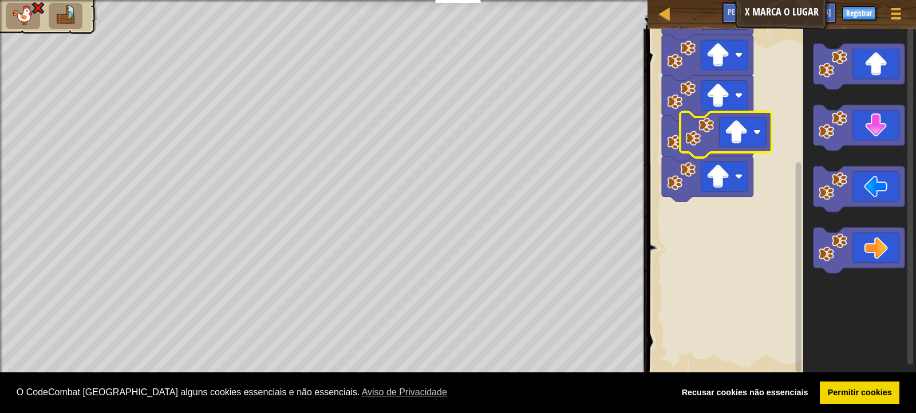
click at [906, 277] on rect "Espaço de trabalho de Blockly" at bounding box center [910, 202] width 9 height 355
click at [665, 17] on div at bounding box center [665, 13] width 14 height 14
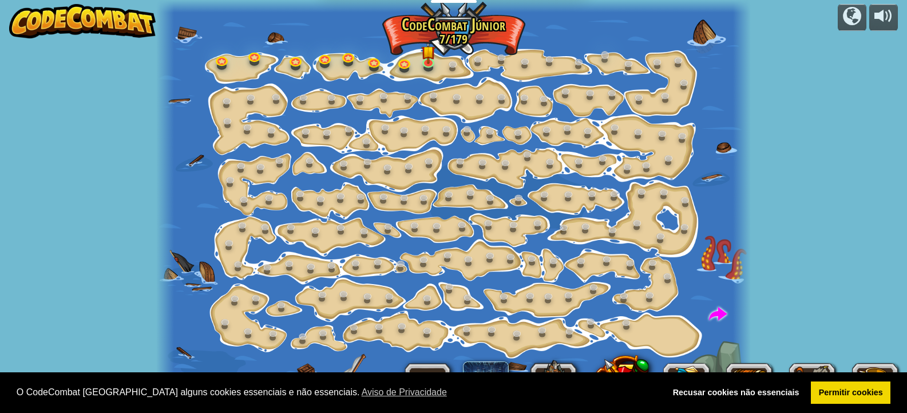
select select "pt-PT"
click at [420, 62] on link at bounding box center [429, 61] width 23 height 23
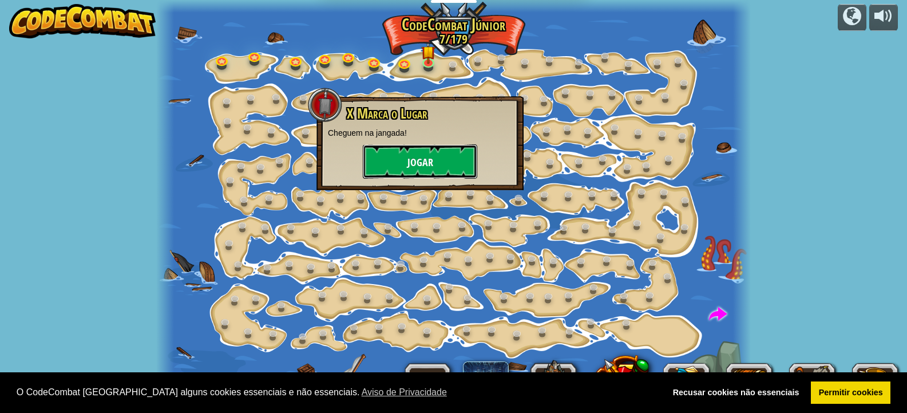
click at [421, 152] on button "Jogar" at bounding box center [420, 161] width 114 height 34
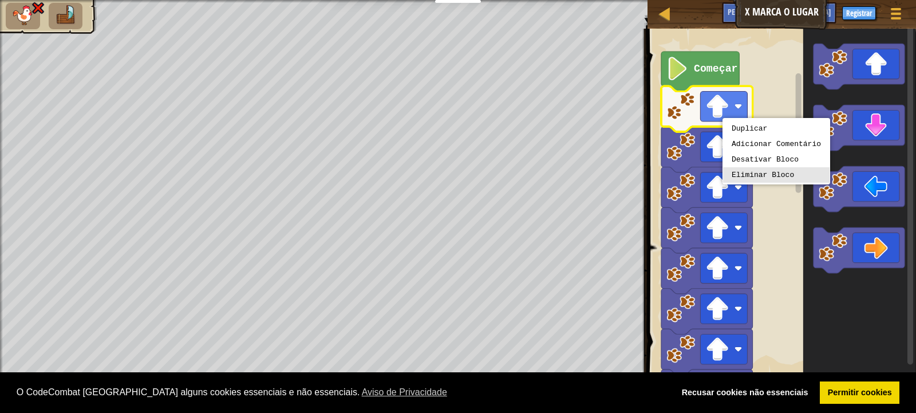
drag, startPoint x: 762, startPoint y: 179, endPoint x: 759, endPoint y: 171, distance: 8.5
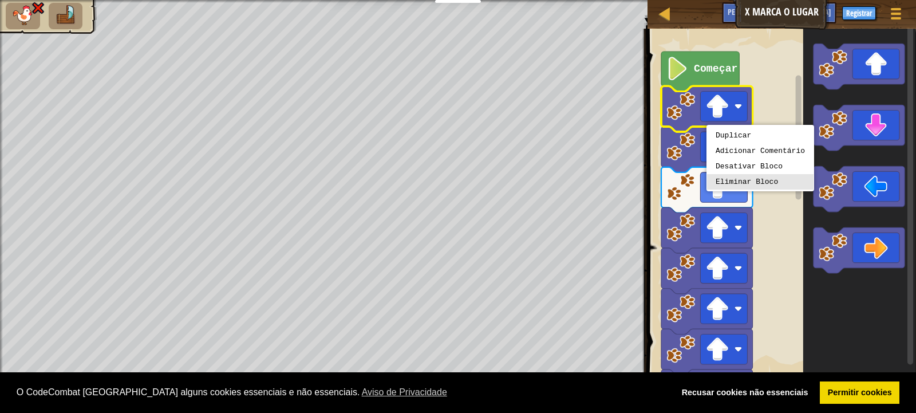
drag, startPoint x: 735, startPoint y: 188, endPoint x: 726, endPoint y: 168, distance: 21.8
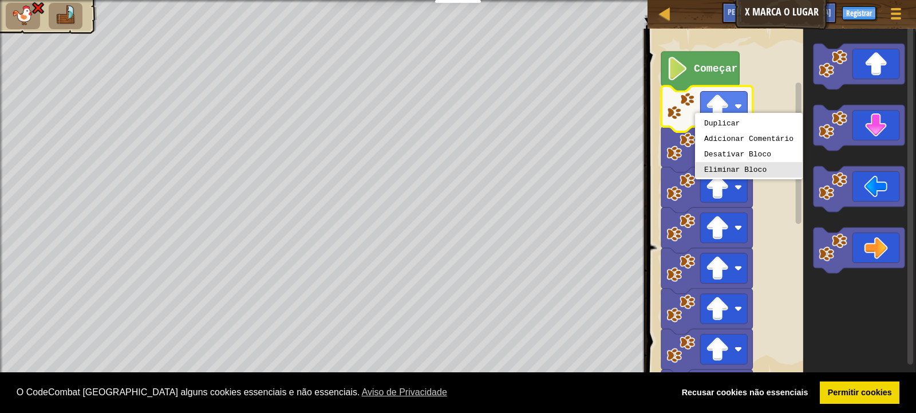
drag, startPoint x: 732, startPoint y: 175, endPoint x: 731, endPoint y: 167, distance: 8.0
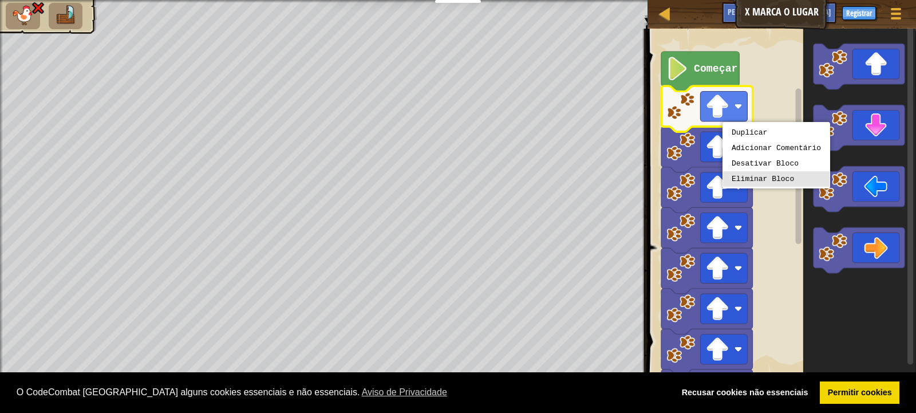
drag, startPoint x: 731, startPoint y: 179, endPoint x: 732, endPoint y: 167, distance: 12.0
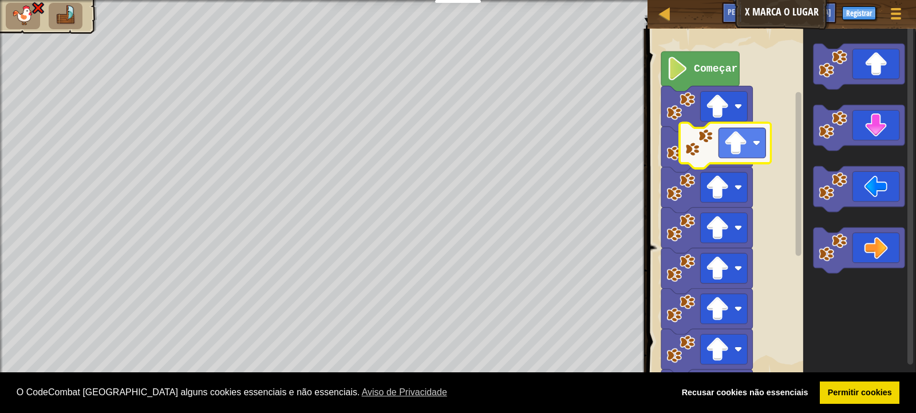
click at [744, 159] on icon "Espaço de trabalho de Blockly" at bounding box center [725, 145] width 92 height 46
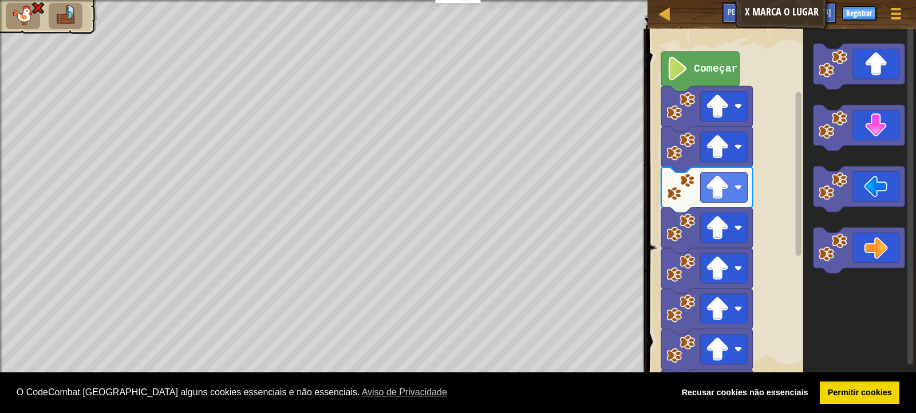
click at [85, 26] on ul at bounding box center [48, 16] width 85 height 26
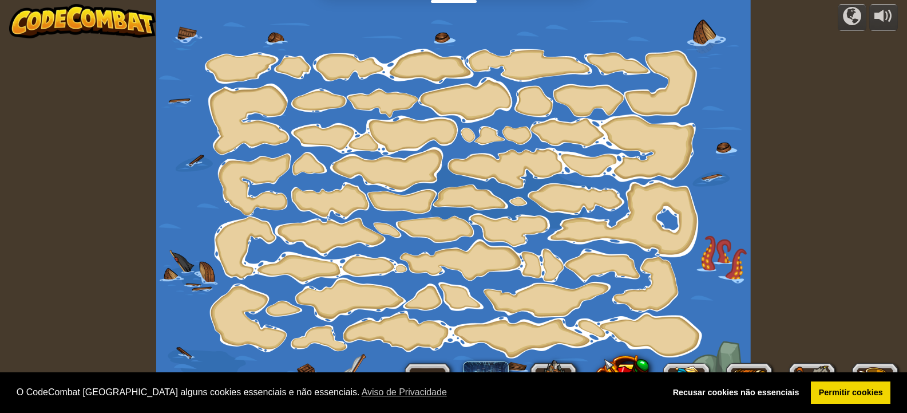
select select "pt-PT"
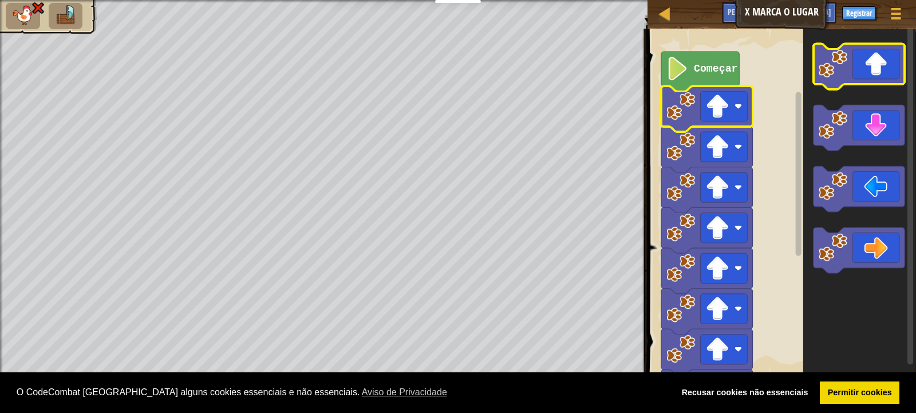
click at [870, 65] on icon "Espaço de trabalho de Blockly" at bounding box center [859, 66] width 92 height 46
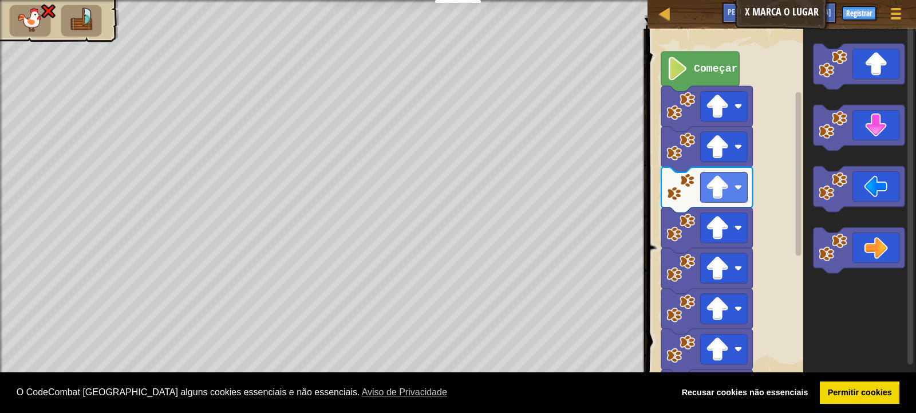
select select "pt-PT"
